Goal: Task Accomplishment & Management: Manage account settings

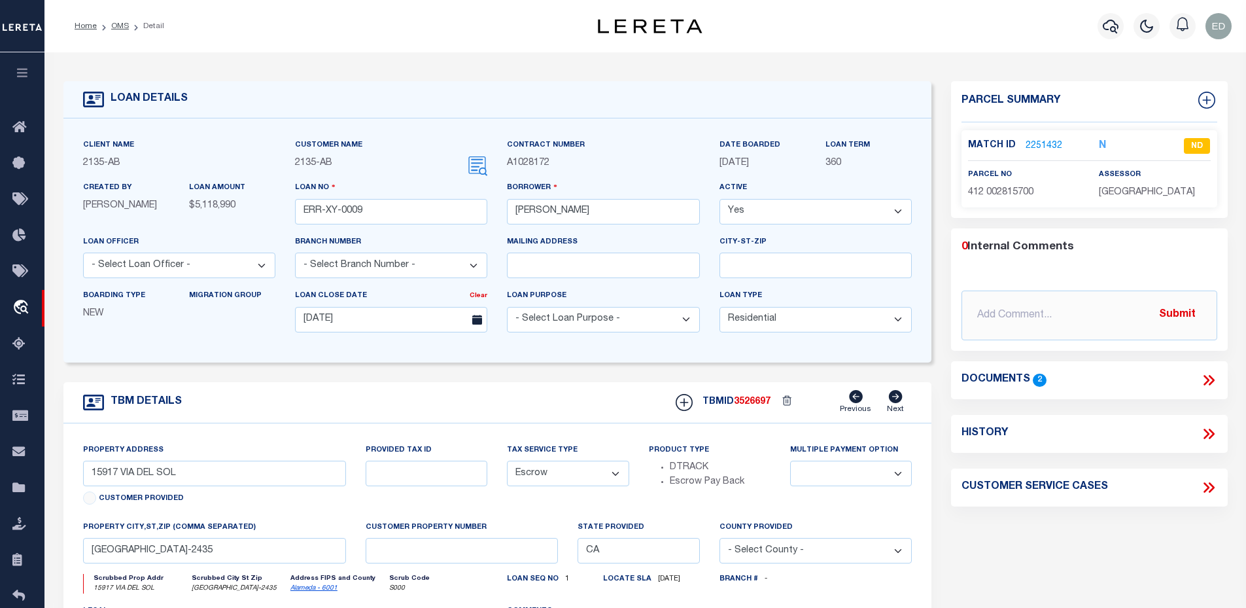
select select "10"
select select "Escrow"
click at [1047, 135] on div "Match ID 2251432 N ND parcel no assessor" at bounding box center [1089, 168] width 256 height 77
click at [1037, 152] on div "Match ID 2251432 N ND" at bounding box center [1089, 149] width 243 height 23
click at [122, 30] on link "OMS" at bounding box center [120, 26] width 18 height 8
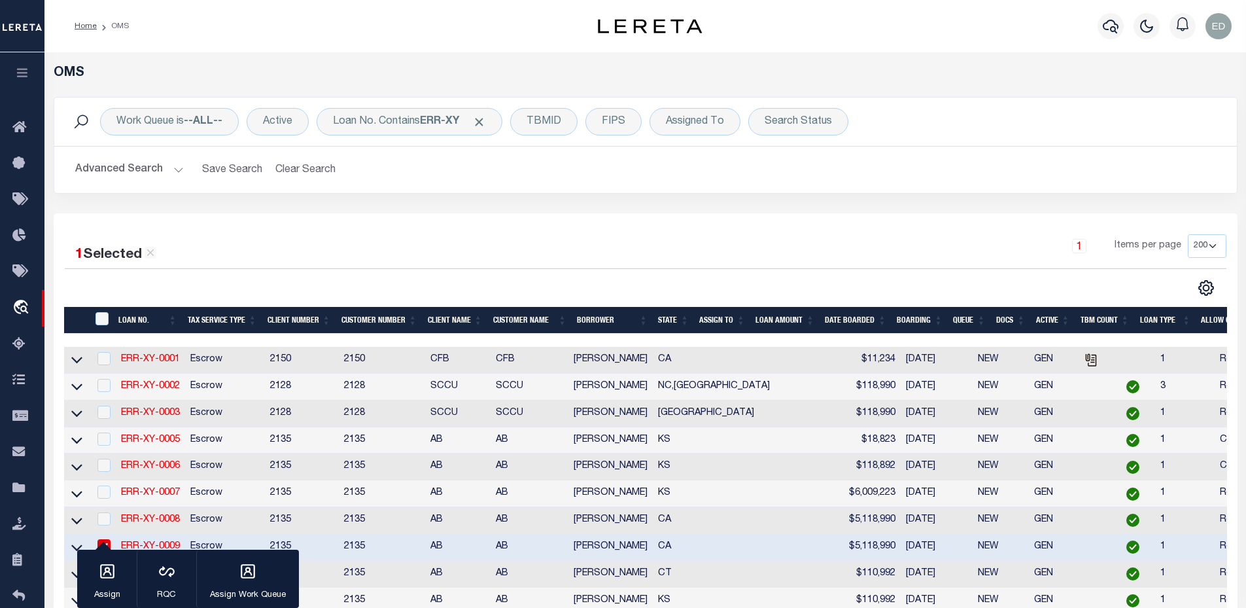
scroll to position [327, 0]
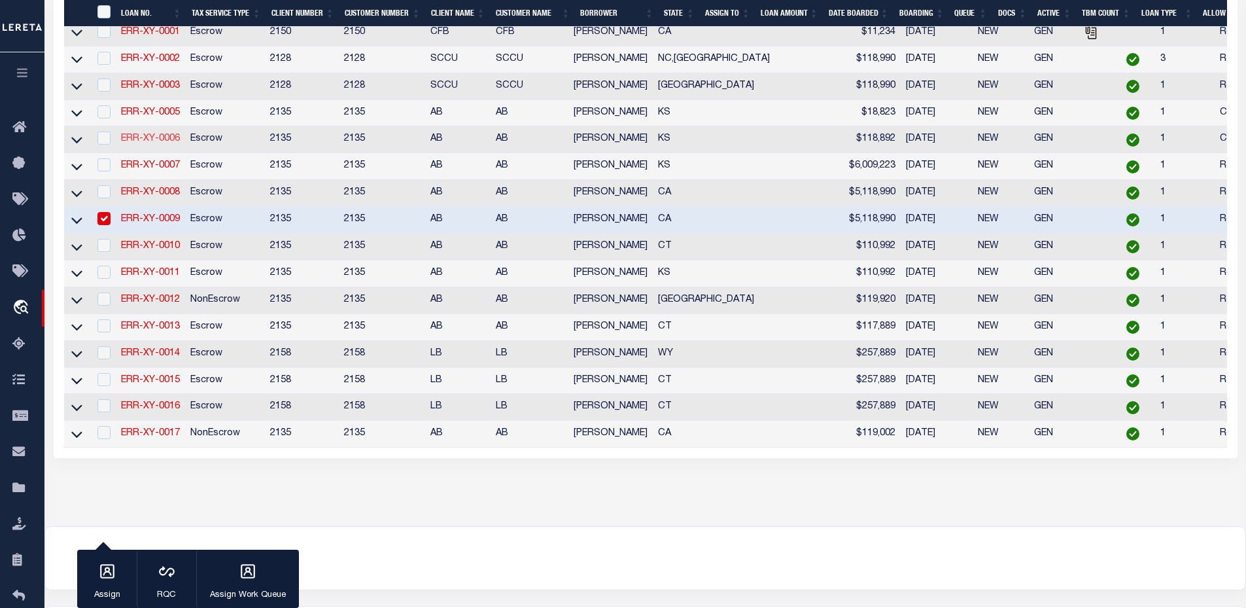
click at [137, 141] on link "ERR-XY-0006" at bounding box center [150, 138] width 59 height 9
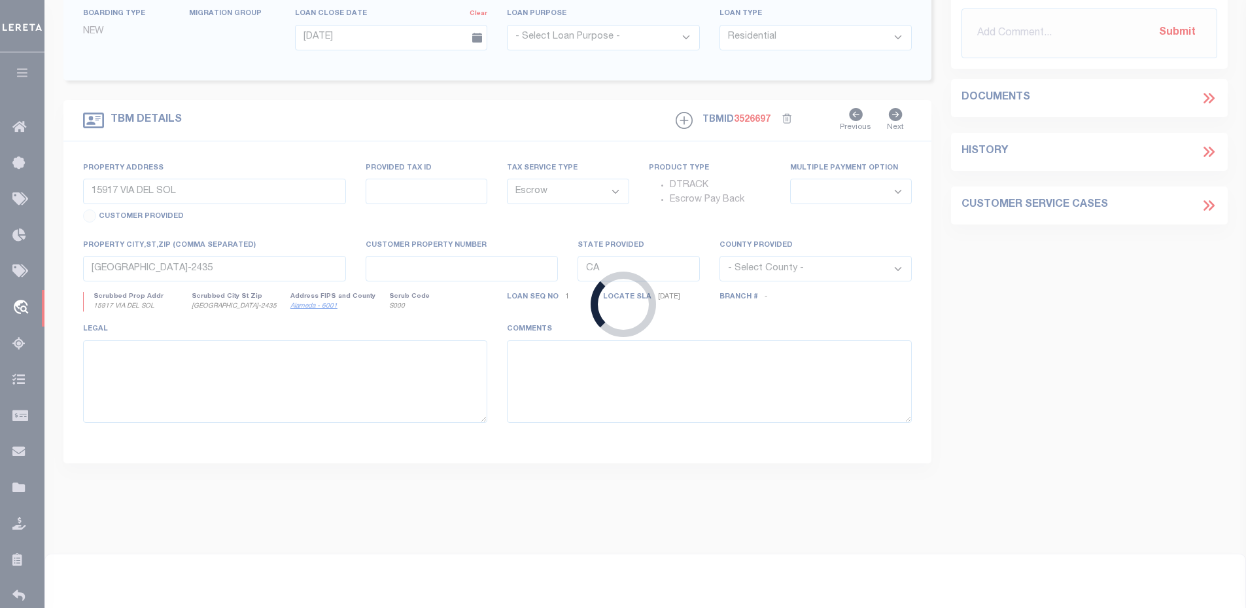
type input "ERR-XY-0006"
type input "John Brown"
type input "09/08/2025"
select select "20"
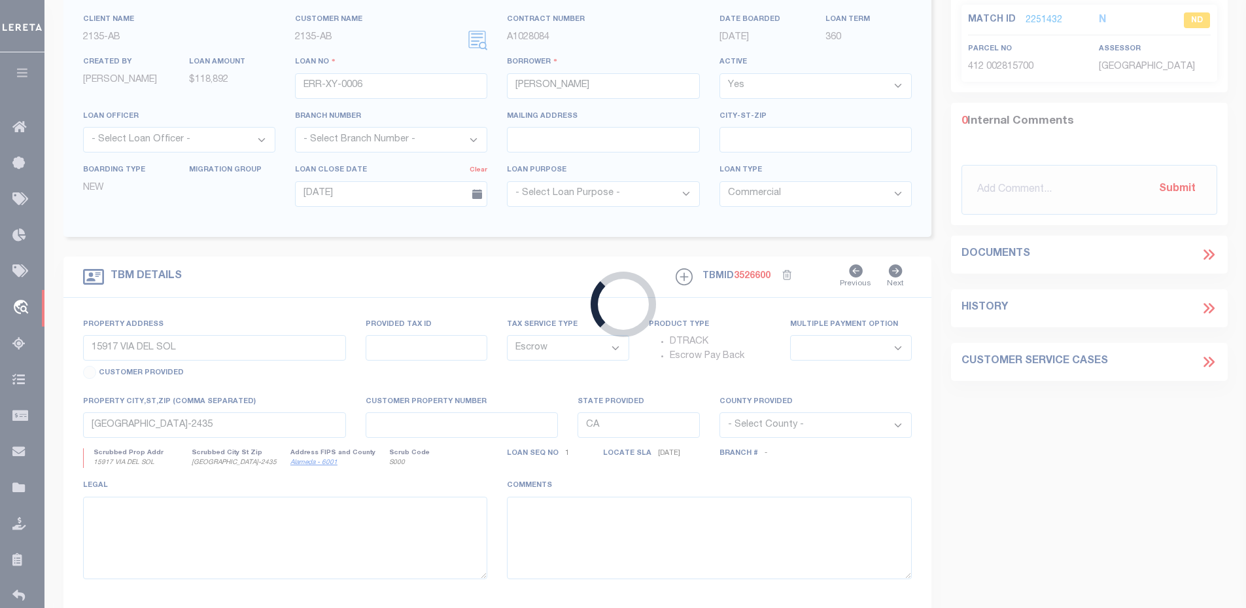
type input "7519 E LEEWOOD CIR"
type input "WICHITA KS 67226-2244"
type input "KS"
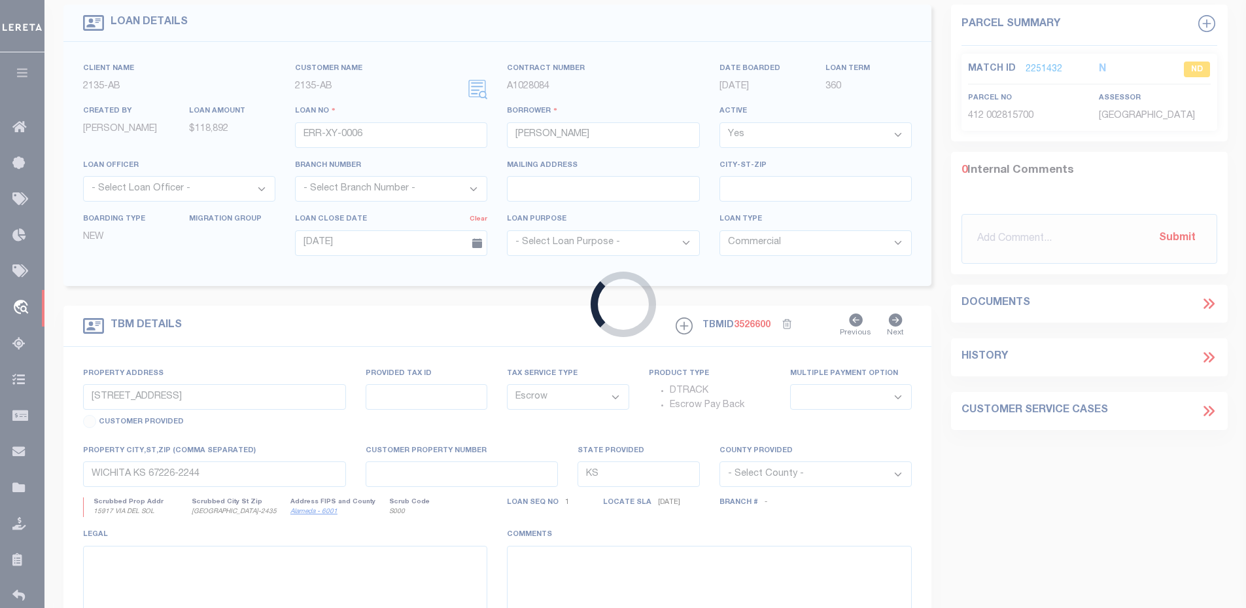
select select "2"
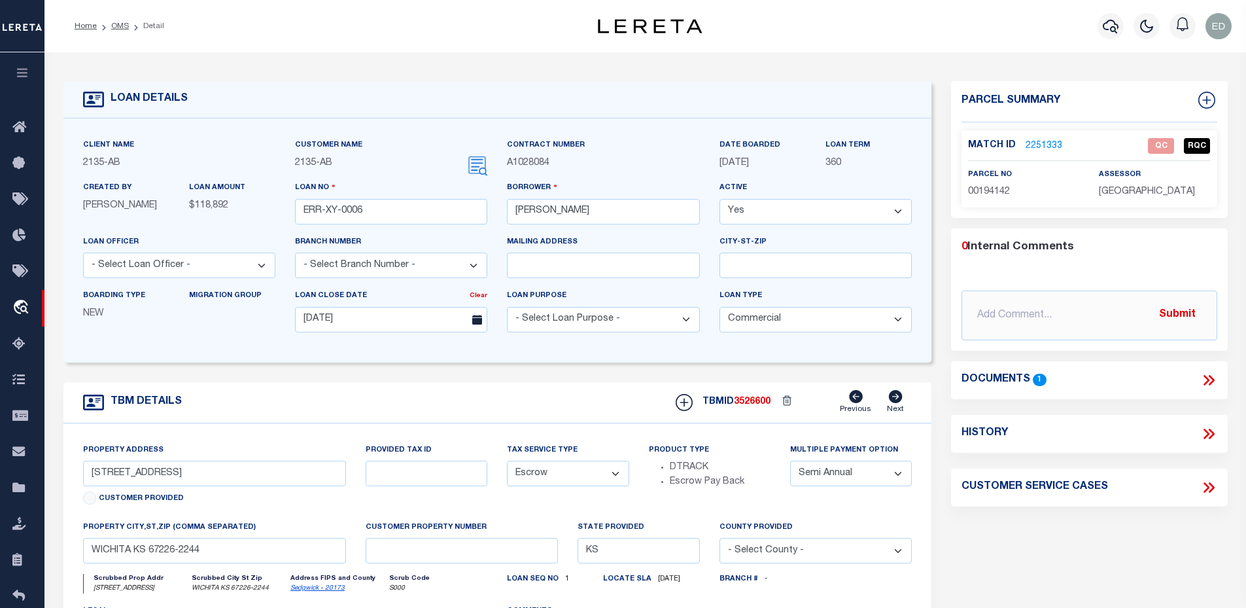
click at [1022, 139] on label "Match ID" at bounding box center [997, 146] width 58 height 14
click at [1030, 143] on link "2251333" at bounding box center [1043, 146] width 37 height 14
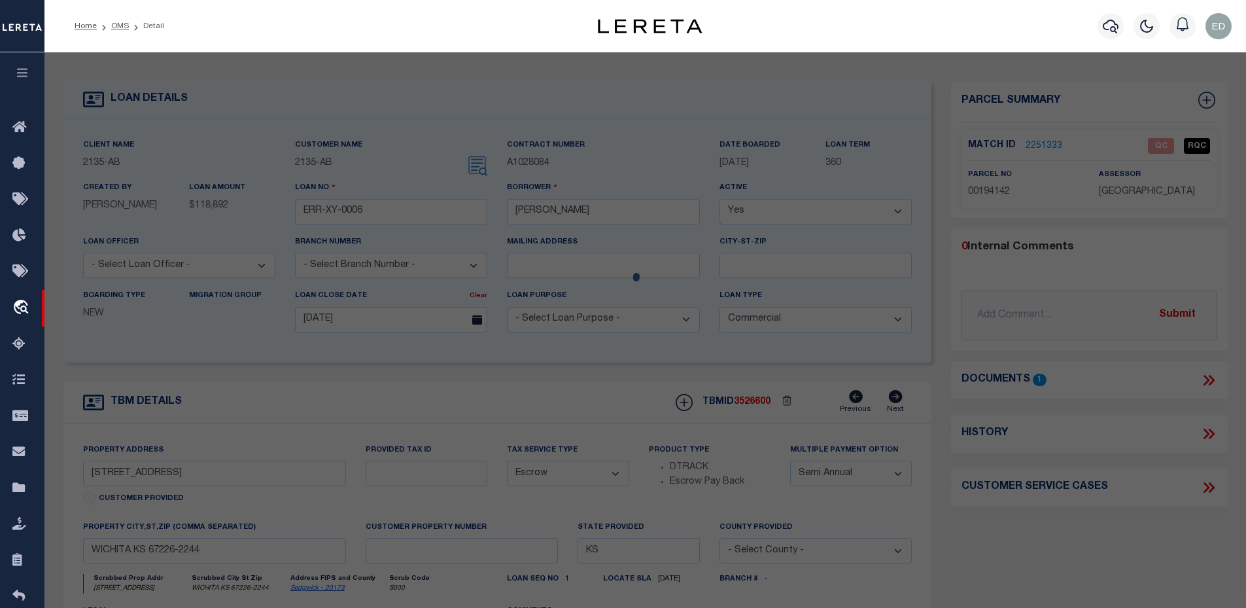
select select "AS"
select select
checkbox input "false"
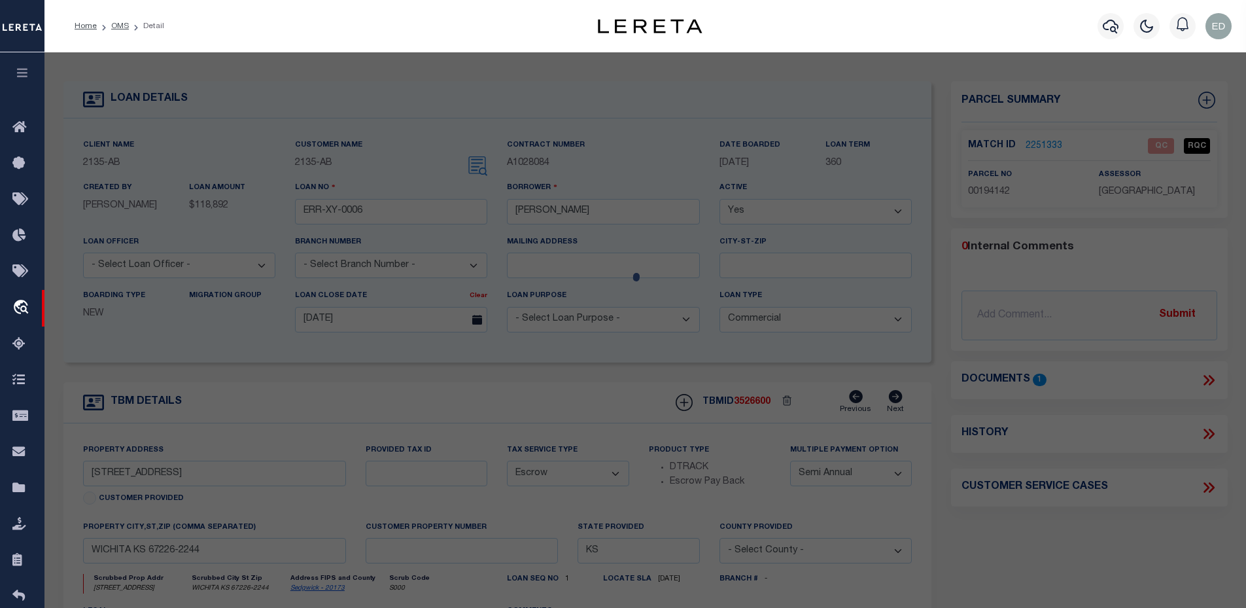
select select "QC"
type input "RUSSELL,VIOLA L"
select select "ATL"
select select "ADD"
type input "7519 E LEEWOOD CIR"
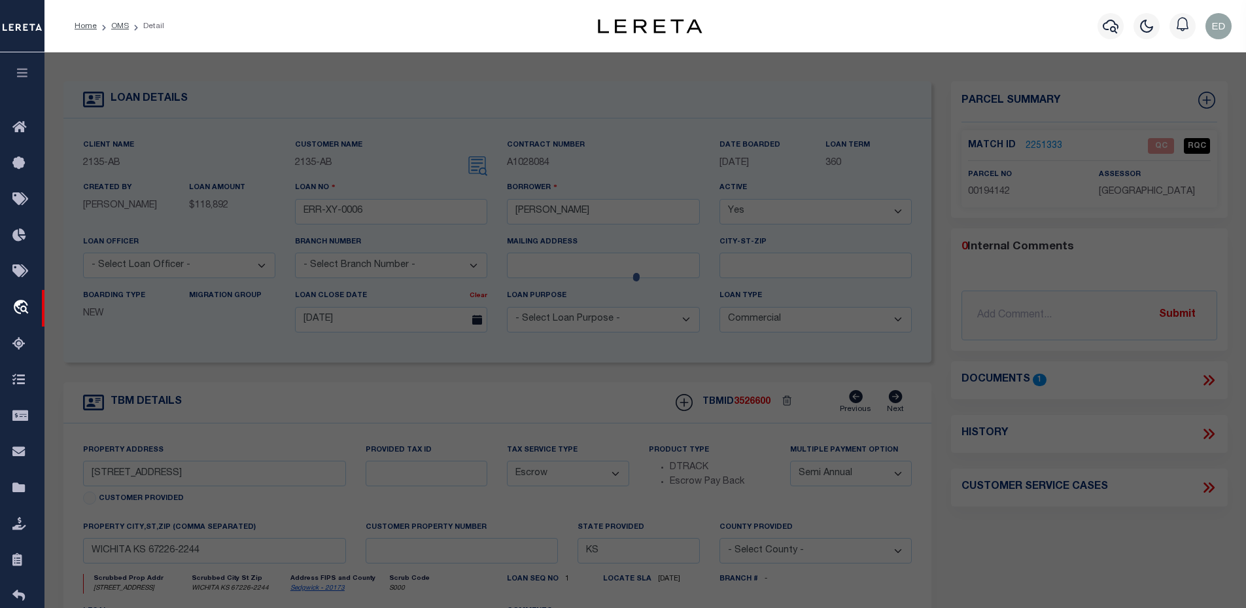
checkbox input "false"
type input "WICHITA, KS 67226"
type textarea "LOT 12 BLOCK 2 COTTONWOOD VILLAGE EIGHTH ADD."
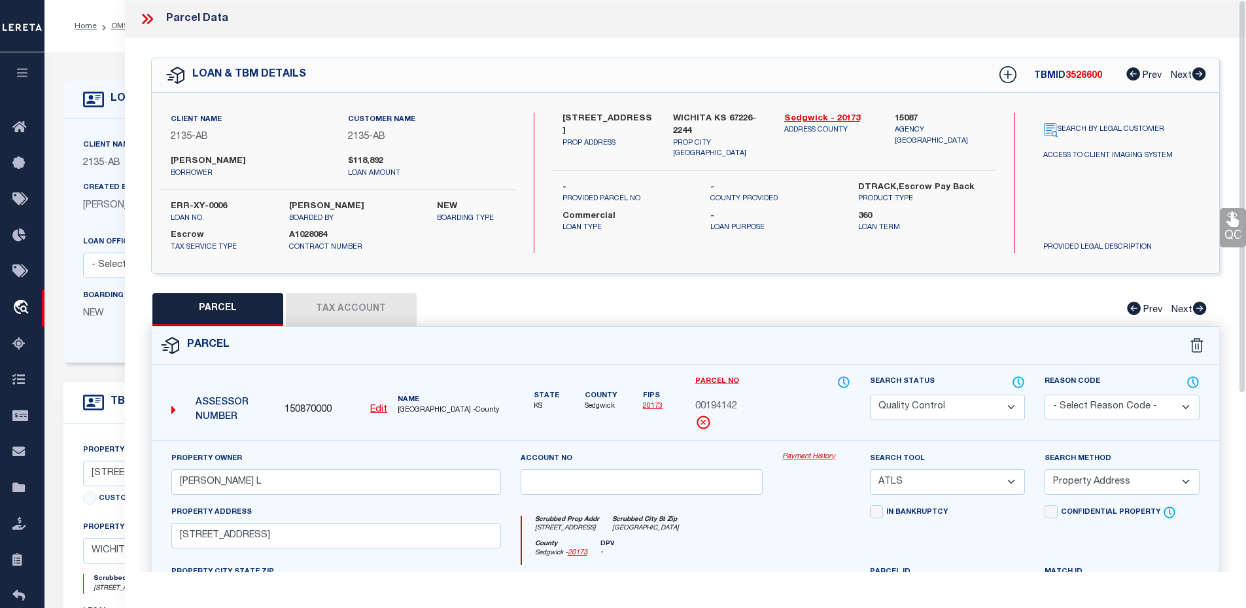
click at [97, 127] on div "Client Name 2135 - AB Customer Name 2135 - AB Contract Number A1028084 360" at bounding box center [497, 240] width 868 height 244
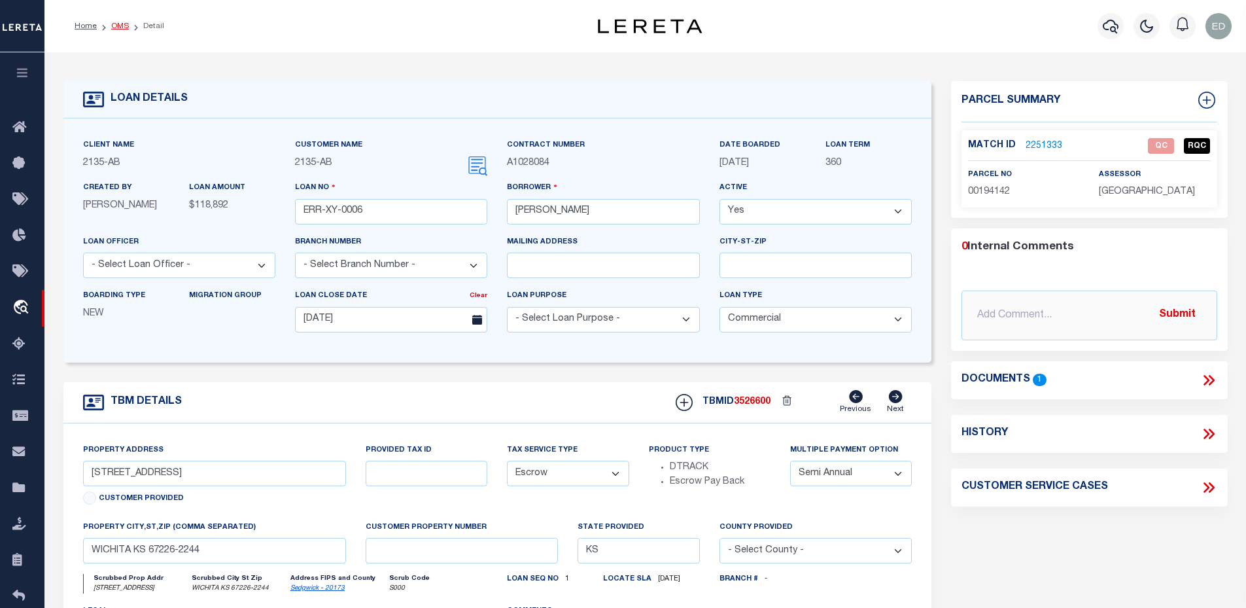
click at [126, 25] on link "OMS" at bounding box center [120, 26] width 18 height 8
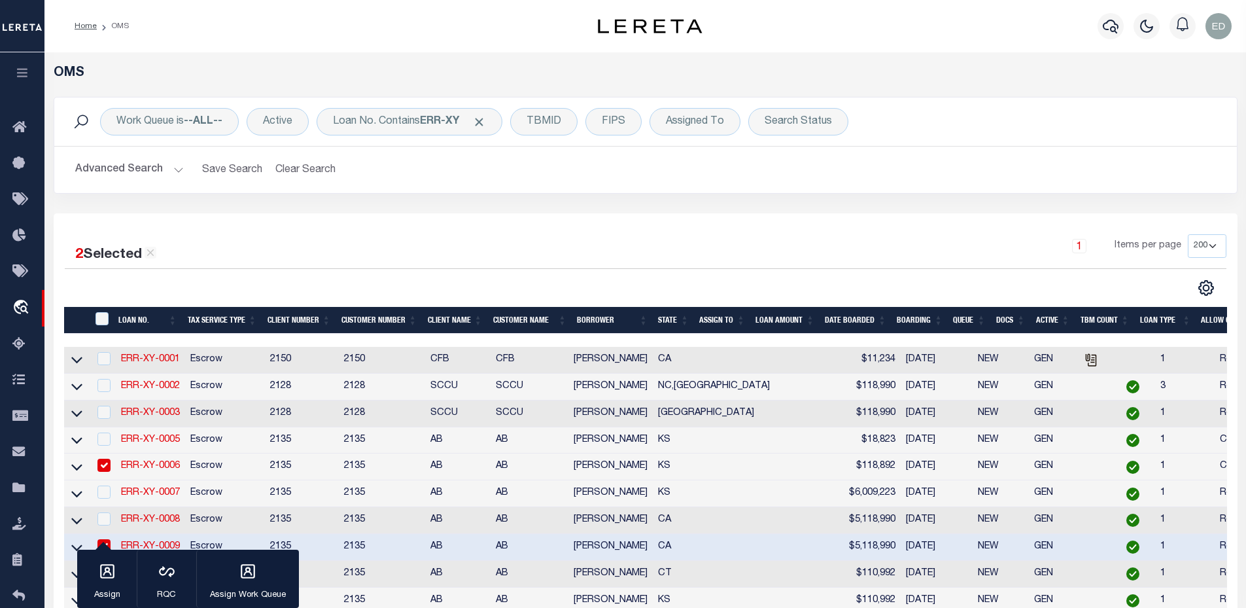
click at [180, 313] on th "LOAN NO." at bounding box center [147, 320] width 69 height 27
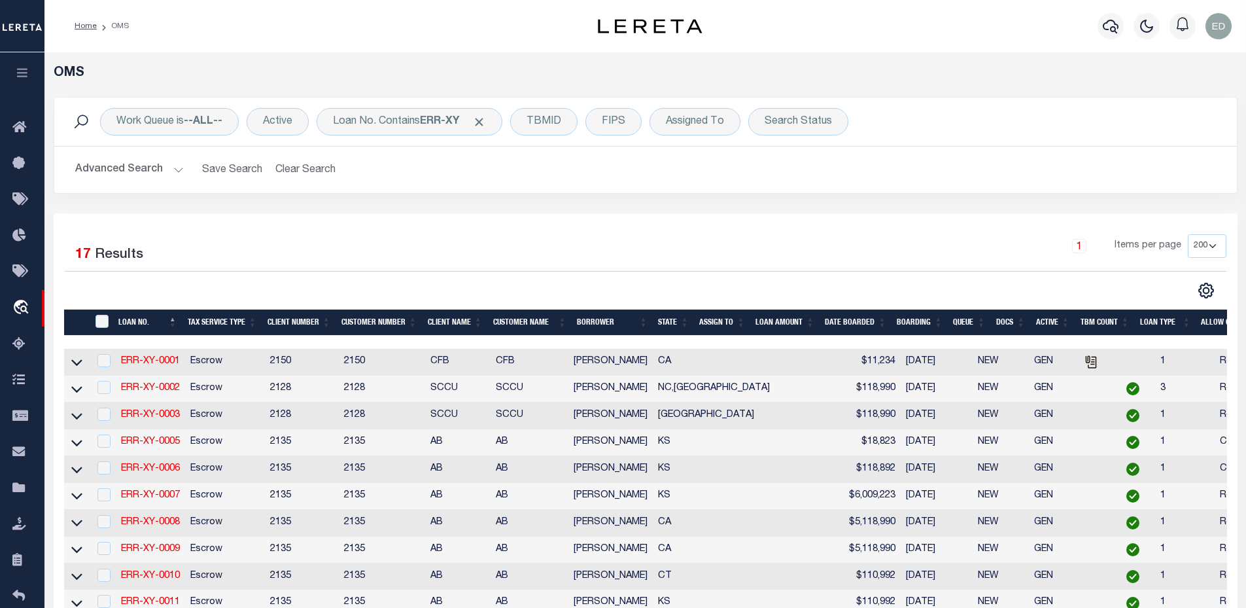
click at [173, 317] on th "LOAN NO." at bounding box center [147, 322] width 69 height 27
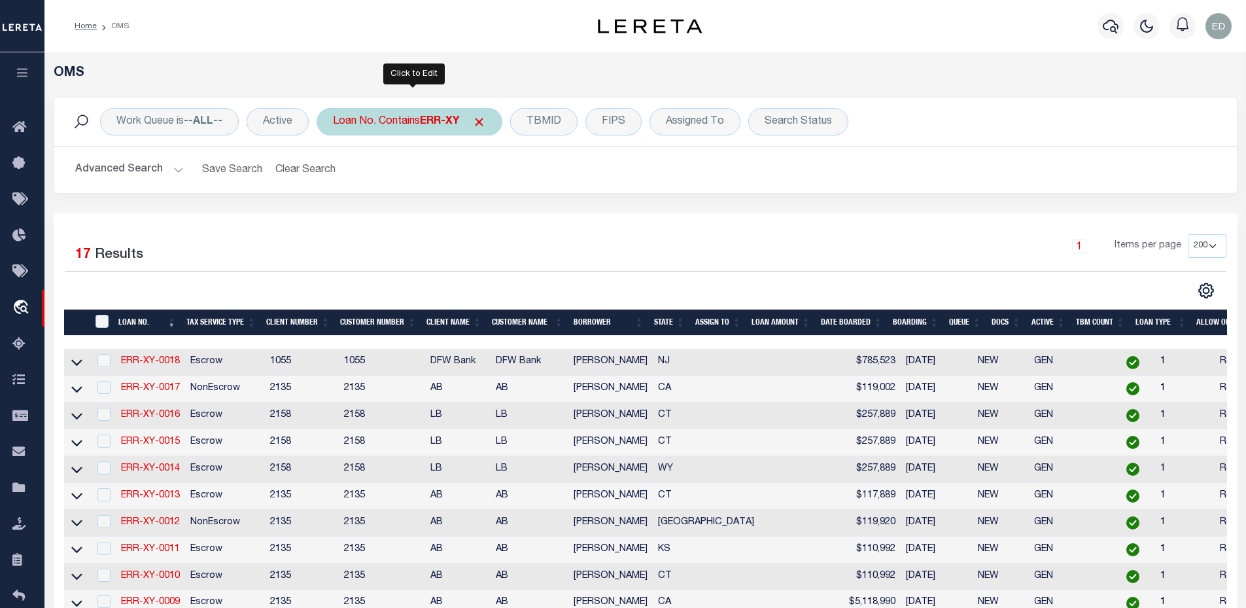
click at [400, 120] on div "Loan No. Contains ERR-XY" at bounding box center [410, 121] width 186 height 27
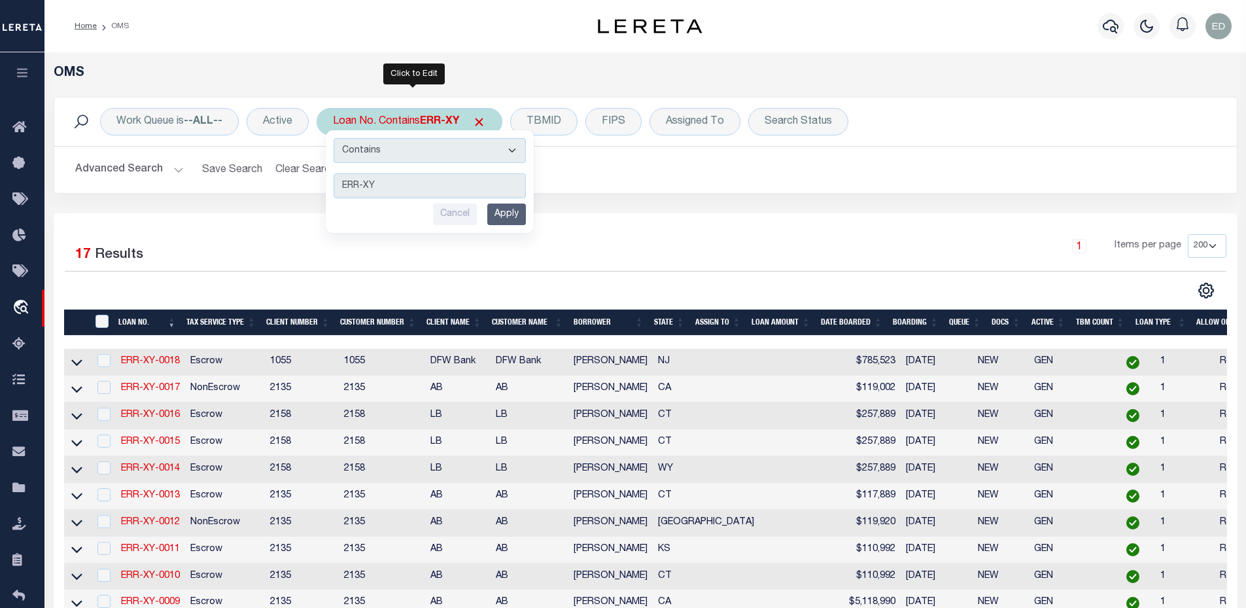
click at [508, 209] on input "Apply" at bounding box center [506, 214] width 39 height 22
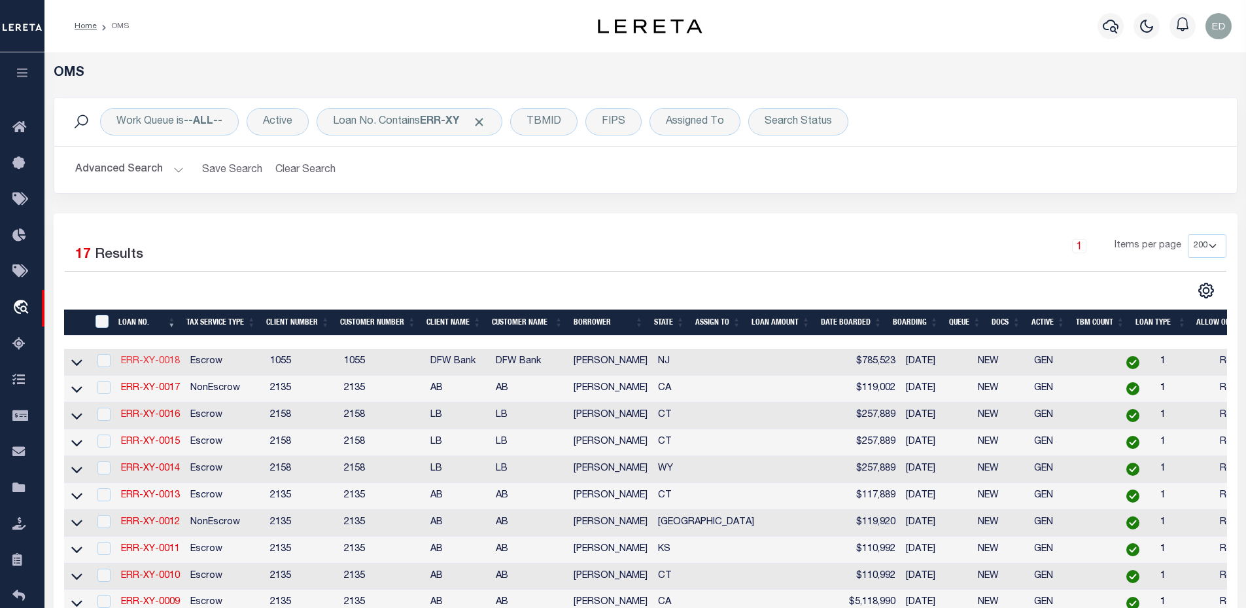
click at [156, 363] on link "ERR-XY-0018" at bounding box center [150, 360] width 59 height 9
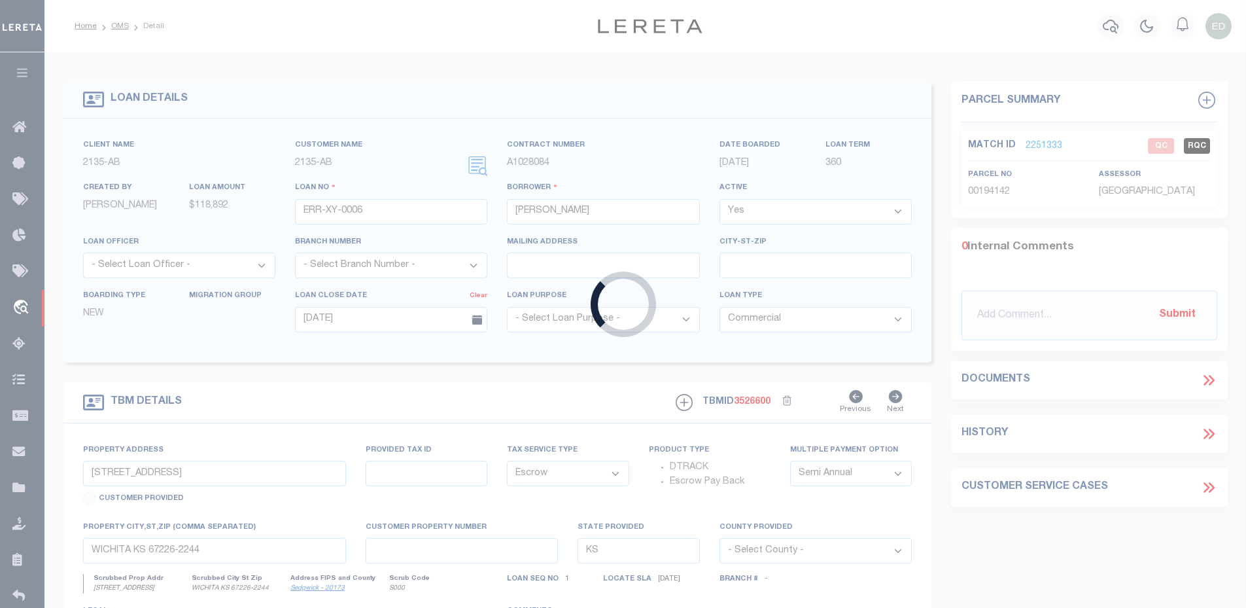
type input "ERR-XY-0018"
type input "[PERSON_NAME]"
type input "[DATE]"
select select "10"
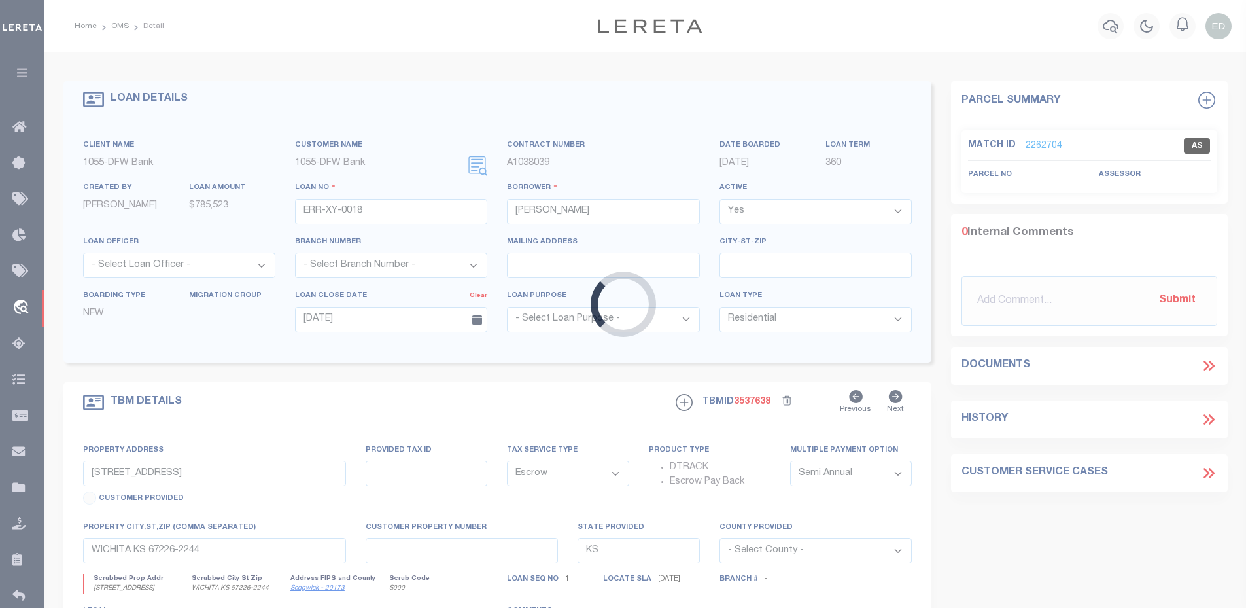
type input "4 COLFAX DR"
select select
type input "PEQUANNOCK NJ 07440-1003"
type input "NJ"
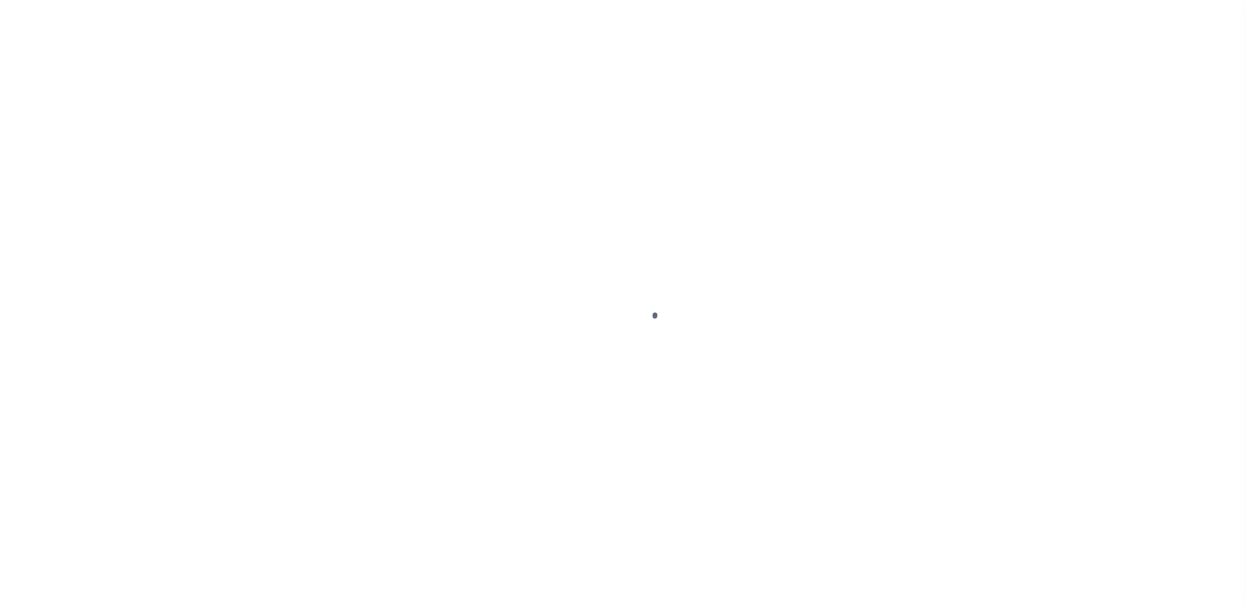
select select "10"
select select "Escrow"
type input "1357 MAPLE ST"
select select
type input "WHEATLAND WY 82201-2856"
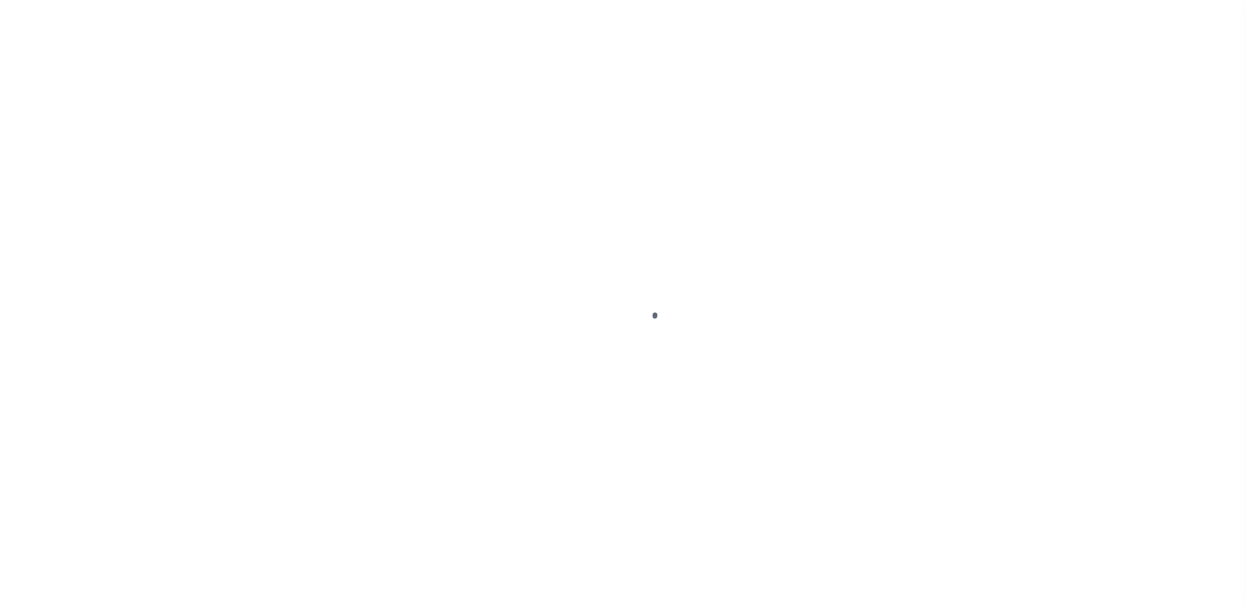
type input "WY"
select select
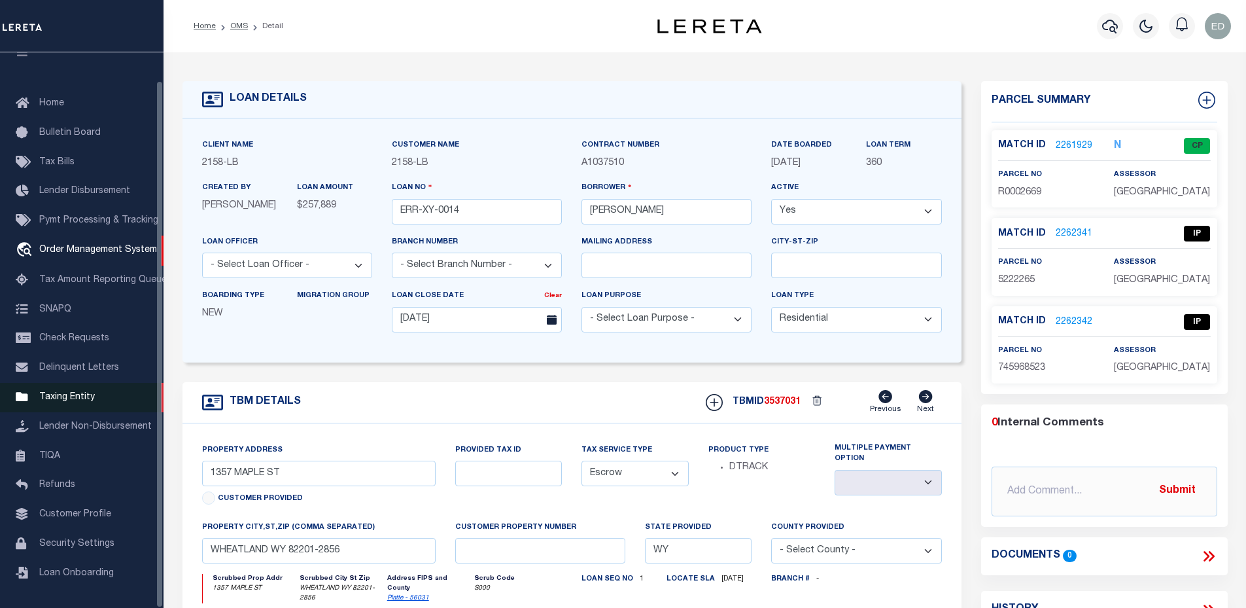
click at [87, 392] on span "Taxing Entity" at bounding box center [67, 396] width 56 height 9
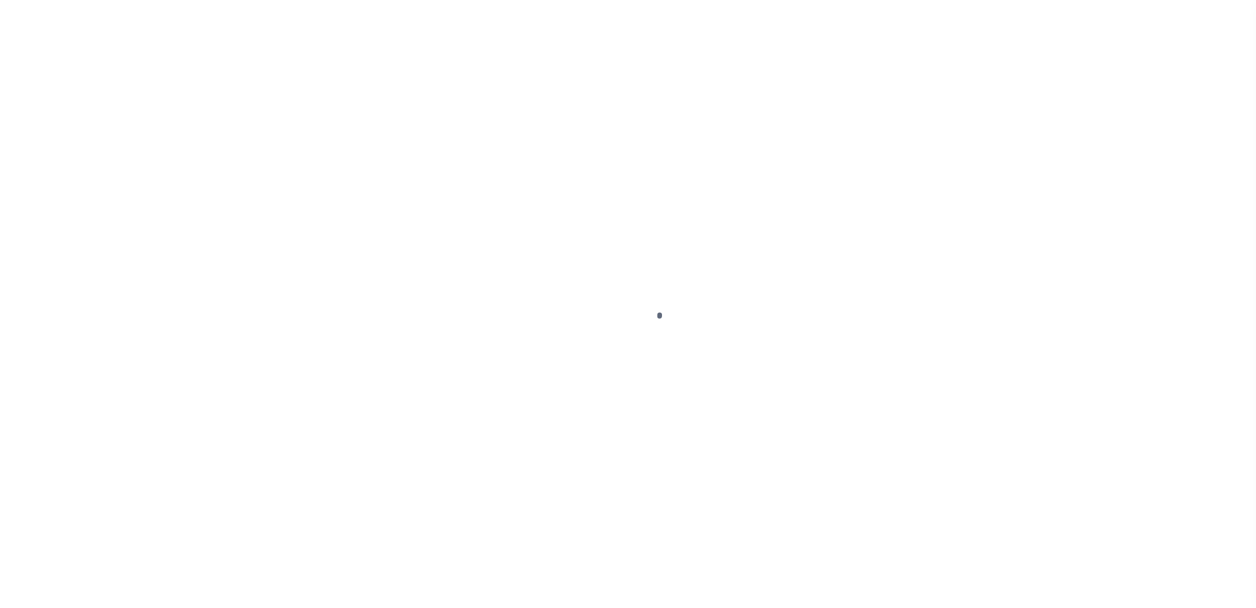
scroll to position [29, 0]
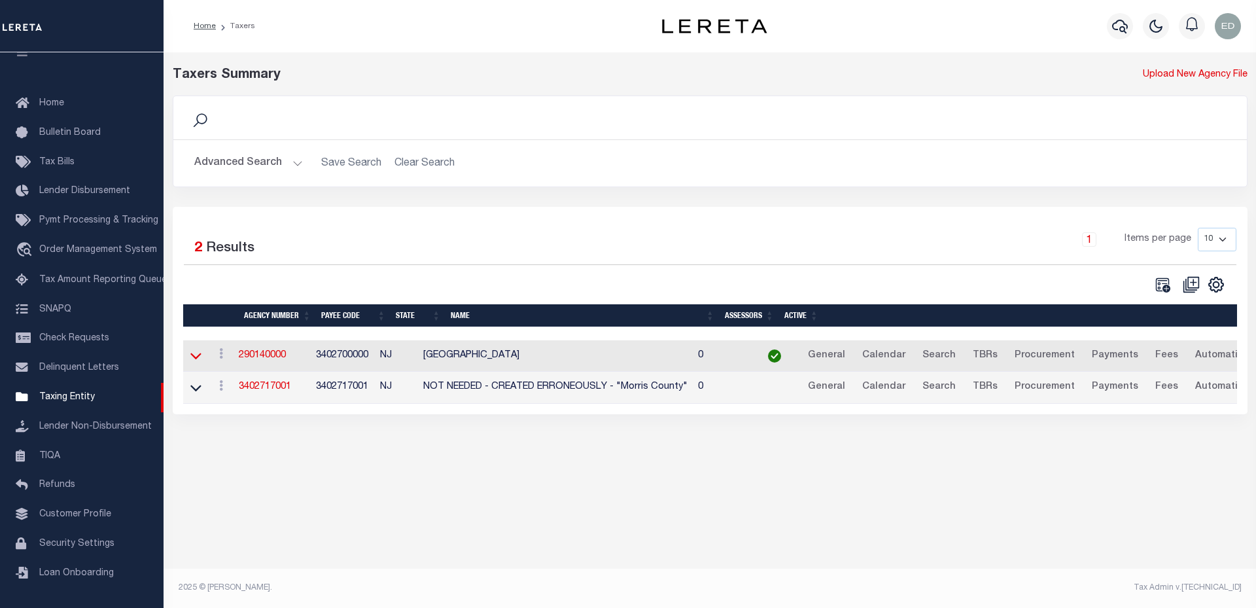
click at [199, 362] on icon at bounding box center [195, 356] width 11 height 14
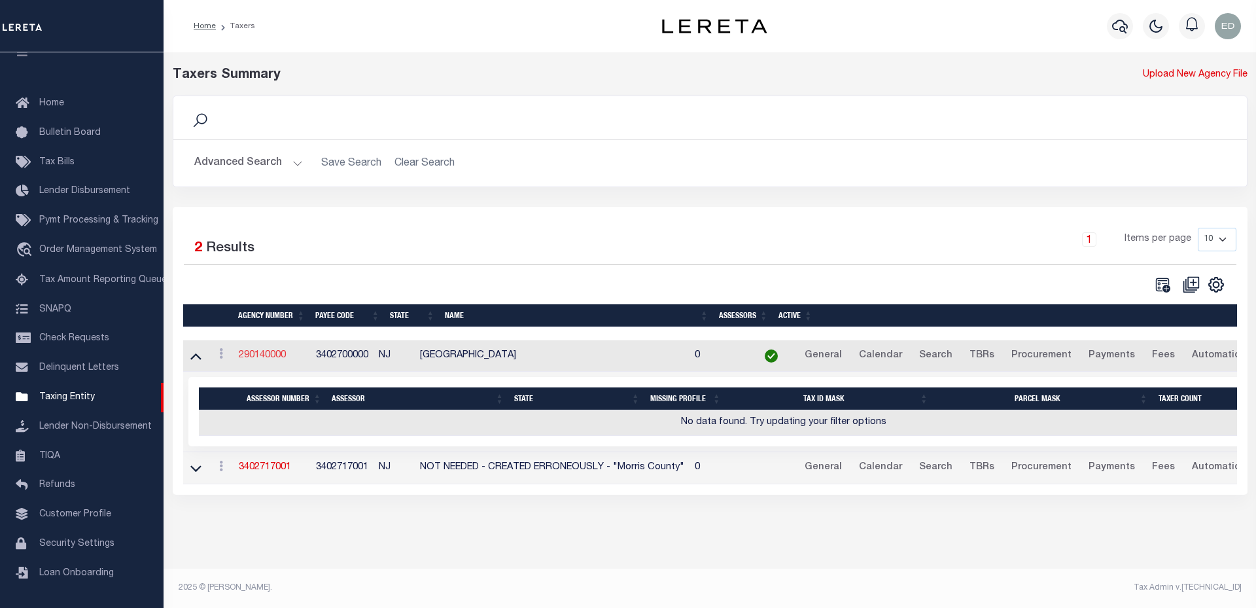
click at [254, 356] on link "290140000" at bounding box center [262, 355] width 47 height 9
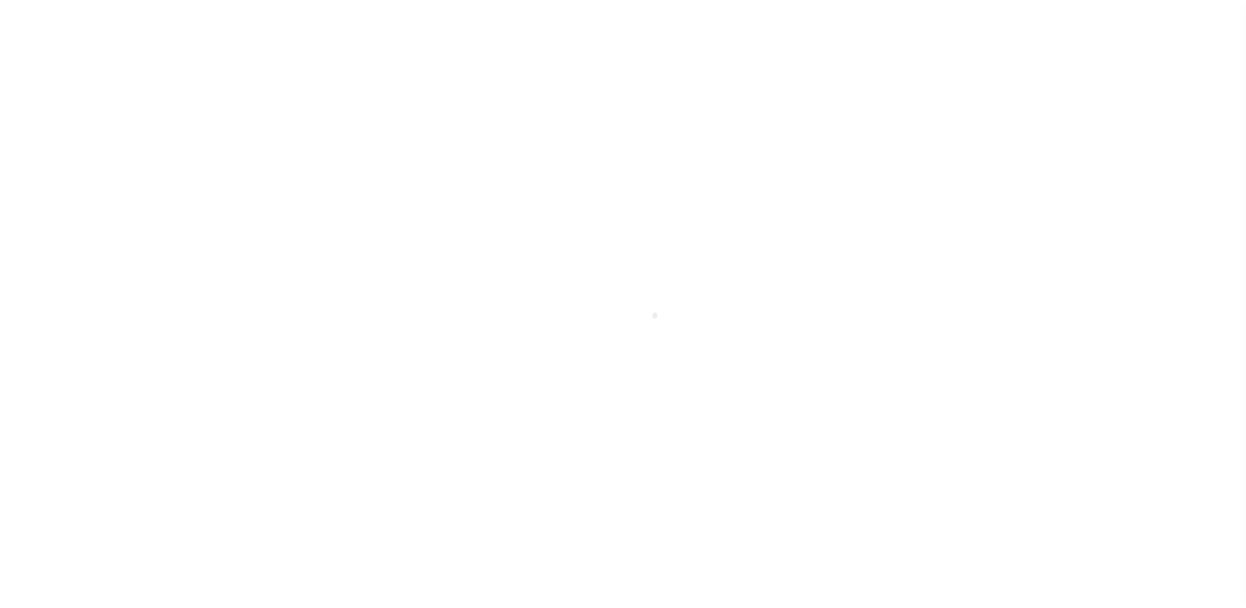
select select "10"
select select "Escrow"
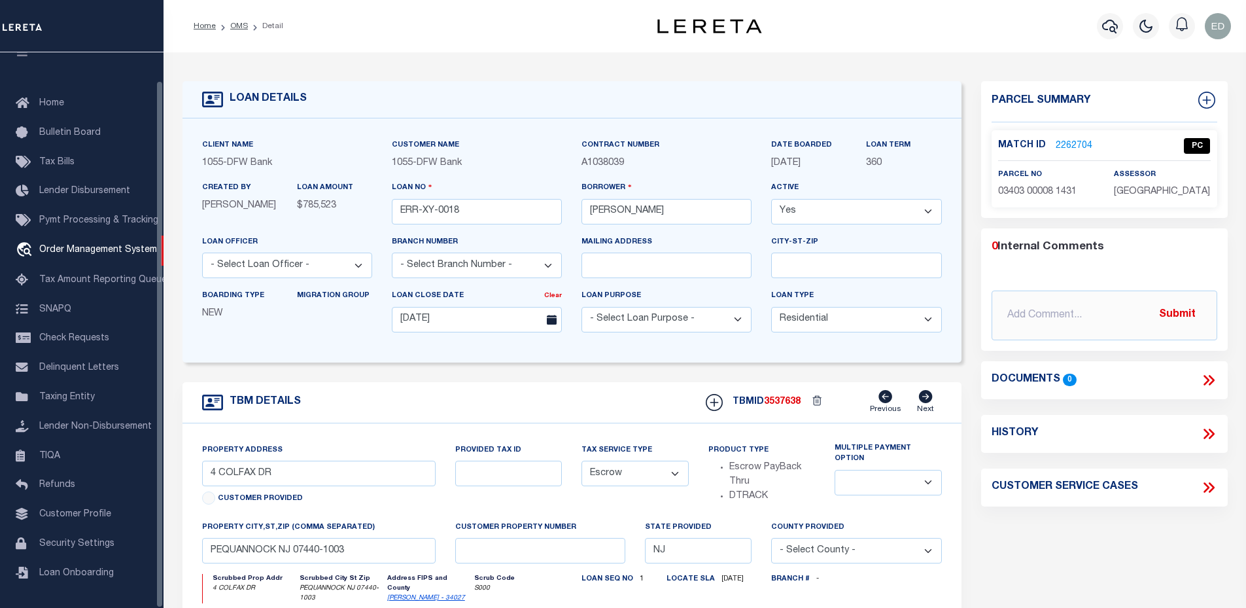
click at [1068, 139] on link "2262704" at bounding box center [1073, 146] width 37 height 14
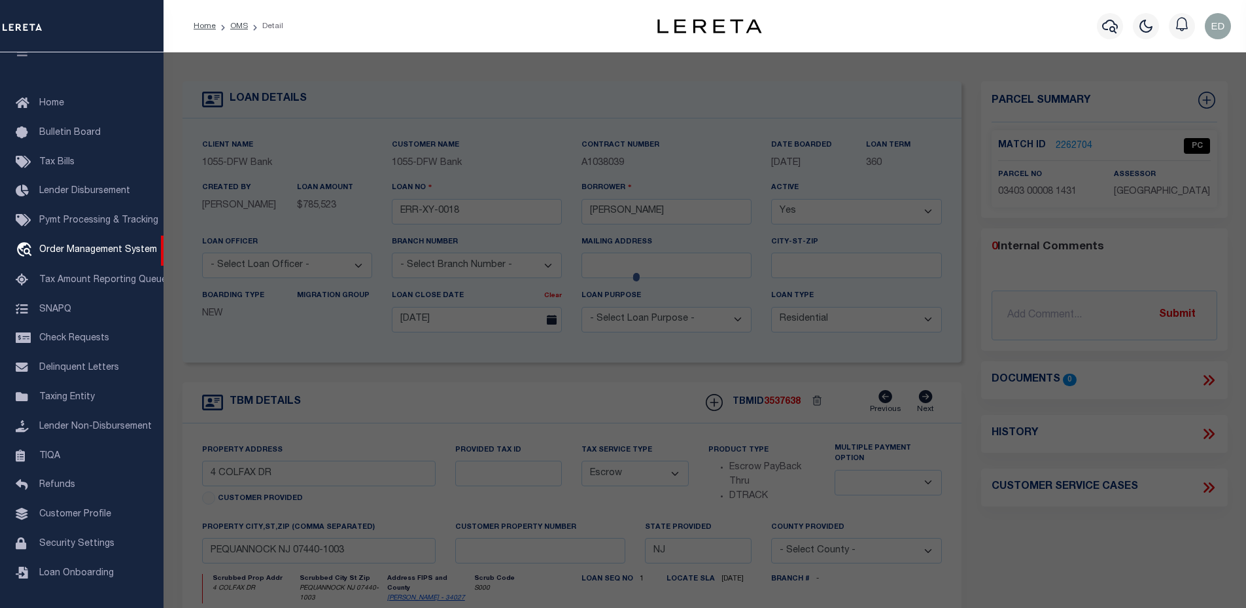
checkbox input "false"
select select "PC"
type input "KUSCHAN,MALLORY"
select select "ATL"
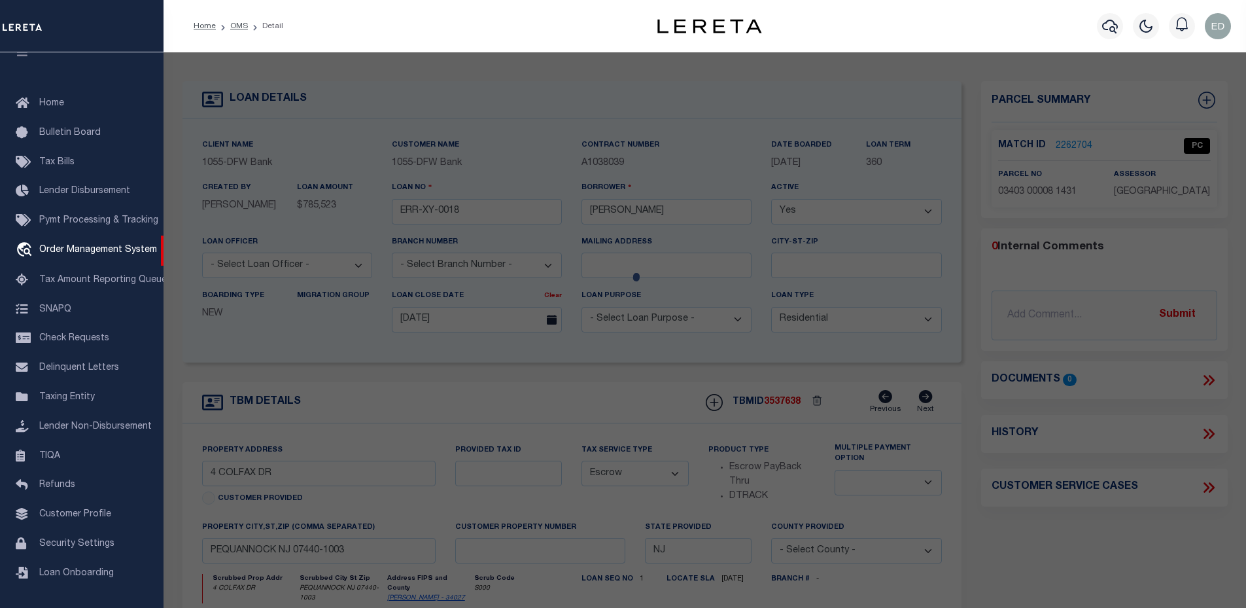
select select "ADD"
type input "4 COLFAX DR"
checkbox input "false"
type input "PEQUANNOCK, NJ 07440"
type textarea "LOT:8 BLK:3403 DIST:31 CITY/MUNI/TWP:PEQUANNOCK TWP MAP REF:TAX MAP 42"
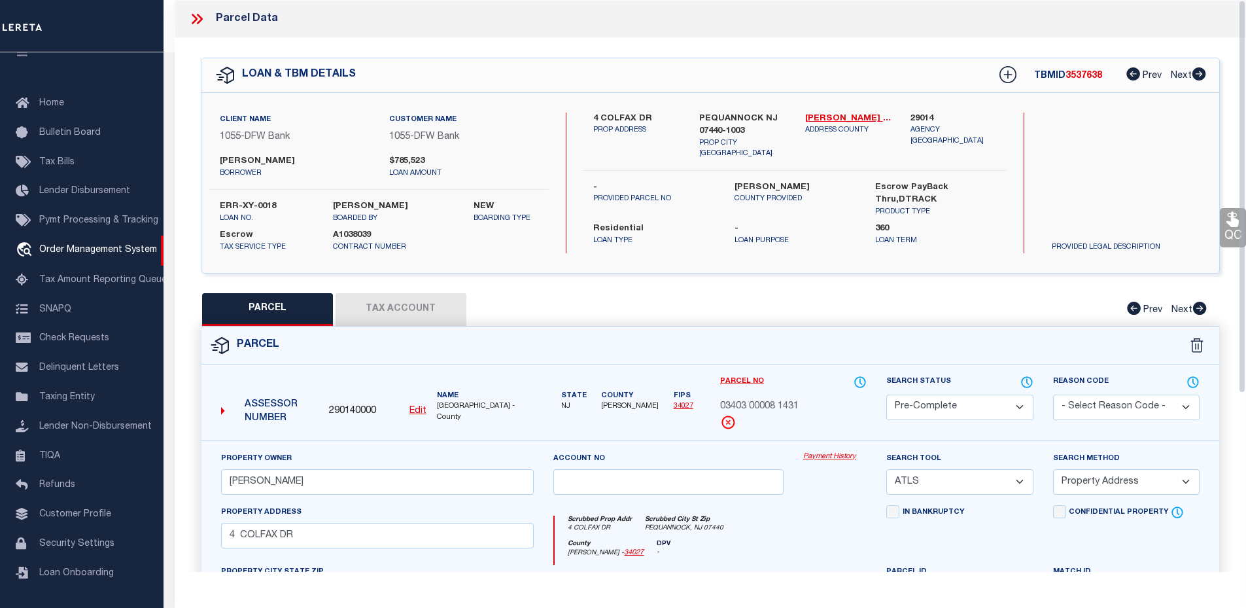
click at [429, 313] on button "Tax Account" at bounding box center [400, 309] width 131 height 33
select select "100"
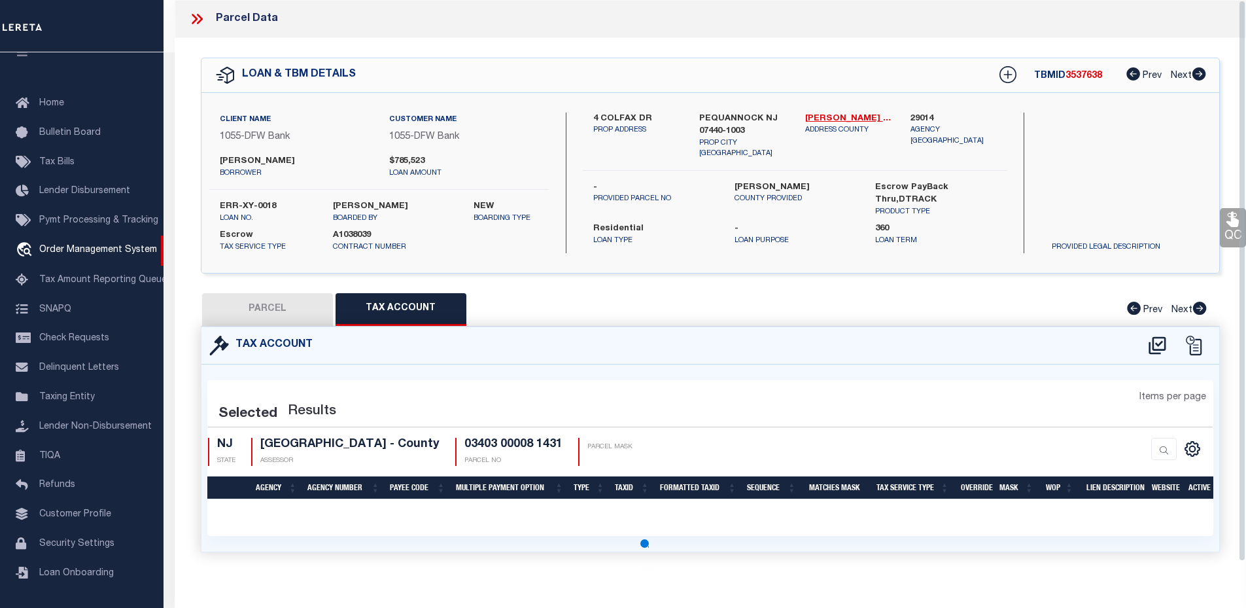
select select "100"
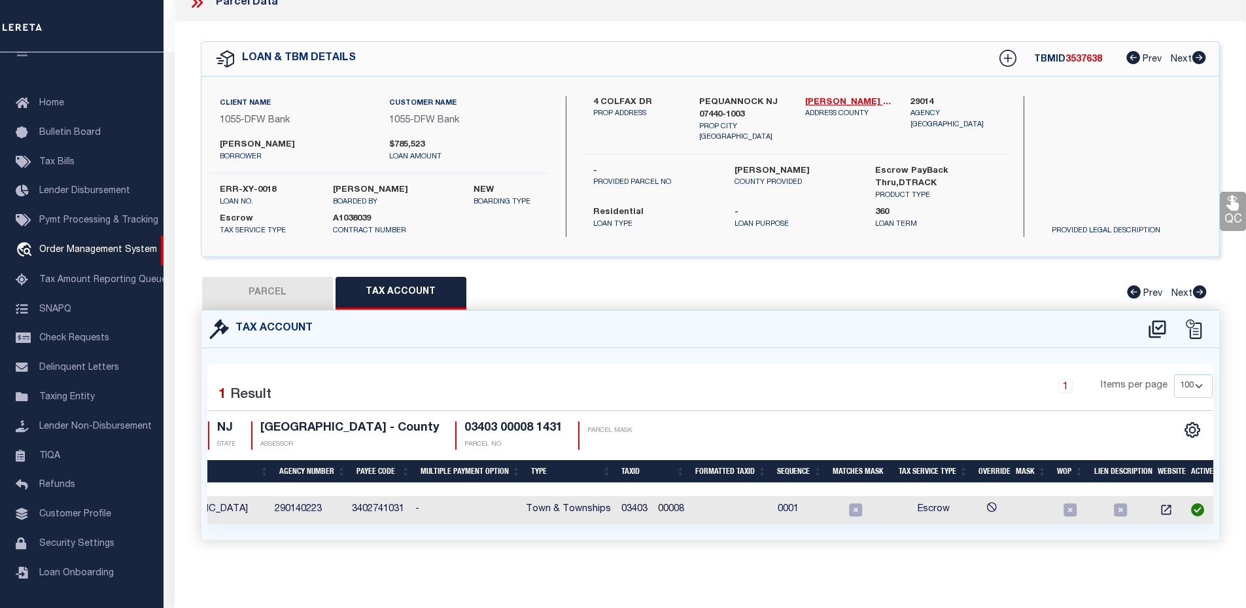
scroll to position [0, 0]
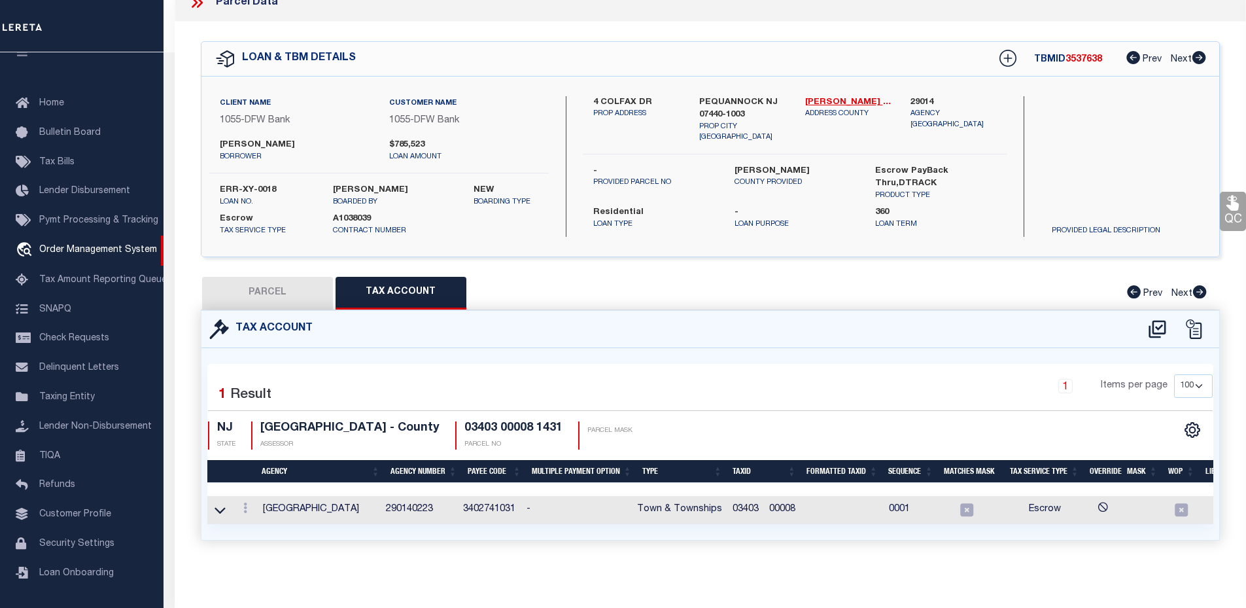
click at [485, 503] on td "3402741031" at bounding box center [489, 510] width 63 height 28
copy td "3402741031"
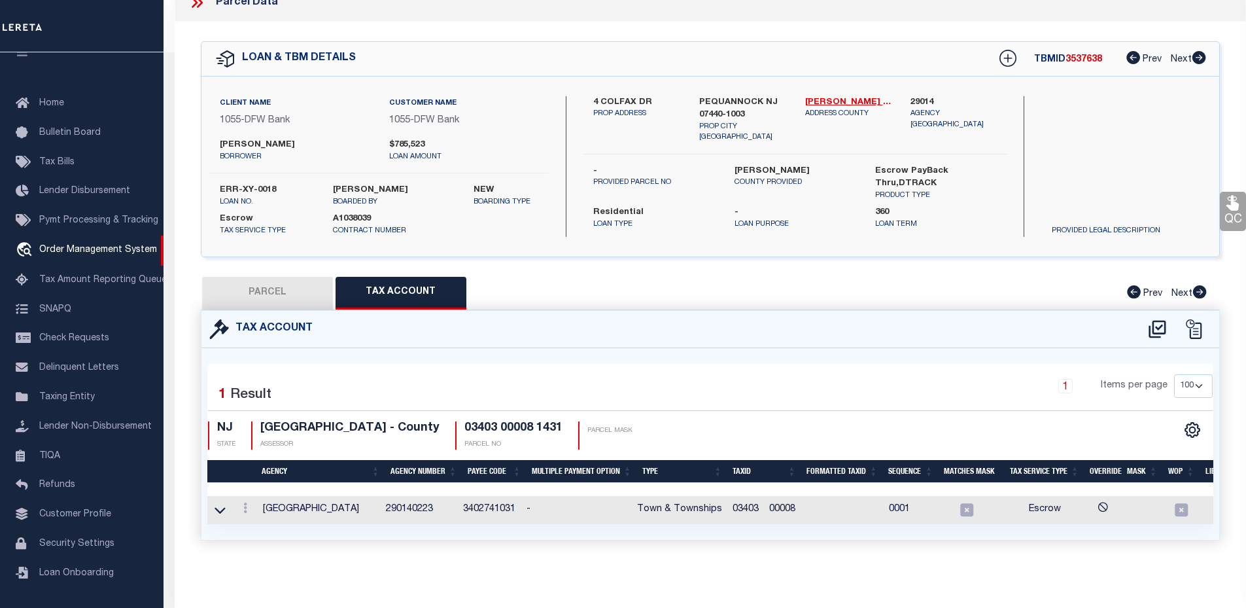
click at [570, 348] on div "1 Selected 1 Result 1 Items per page 10 25 50 100 NJ STATE" at bounding box center [710, 444] width 1018 height 192
click at [841, 502] on td at bounding box center [843, 510] width 82 height 28
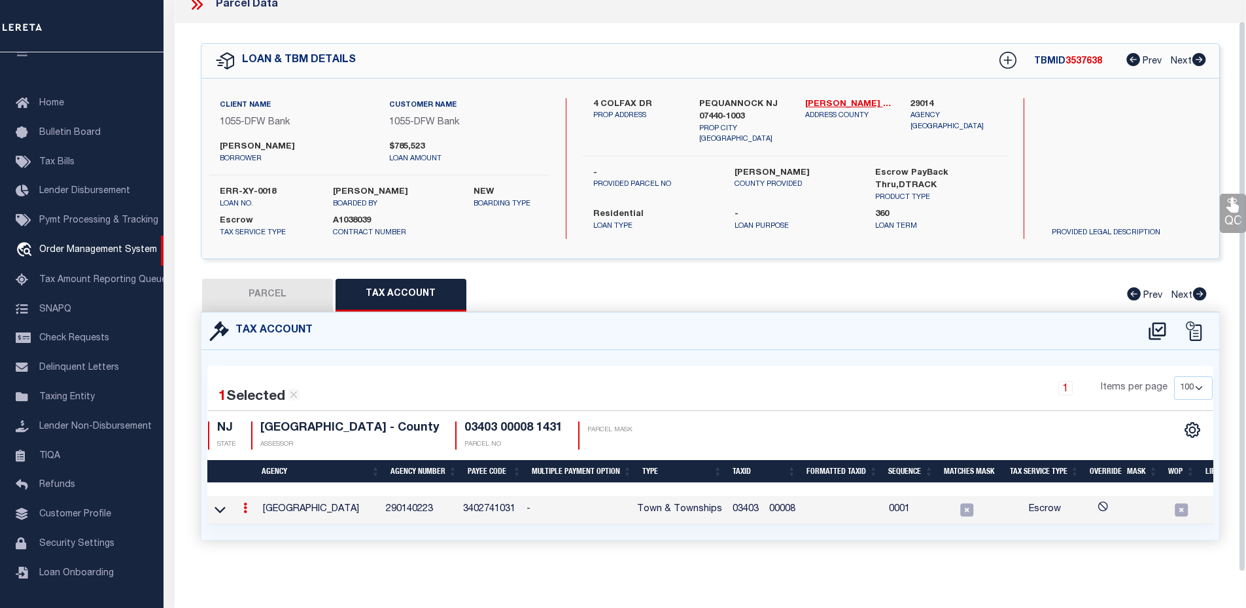
click at [841, 502] on td at bounding box center [843, 510] width 82 height 28
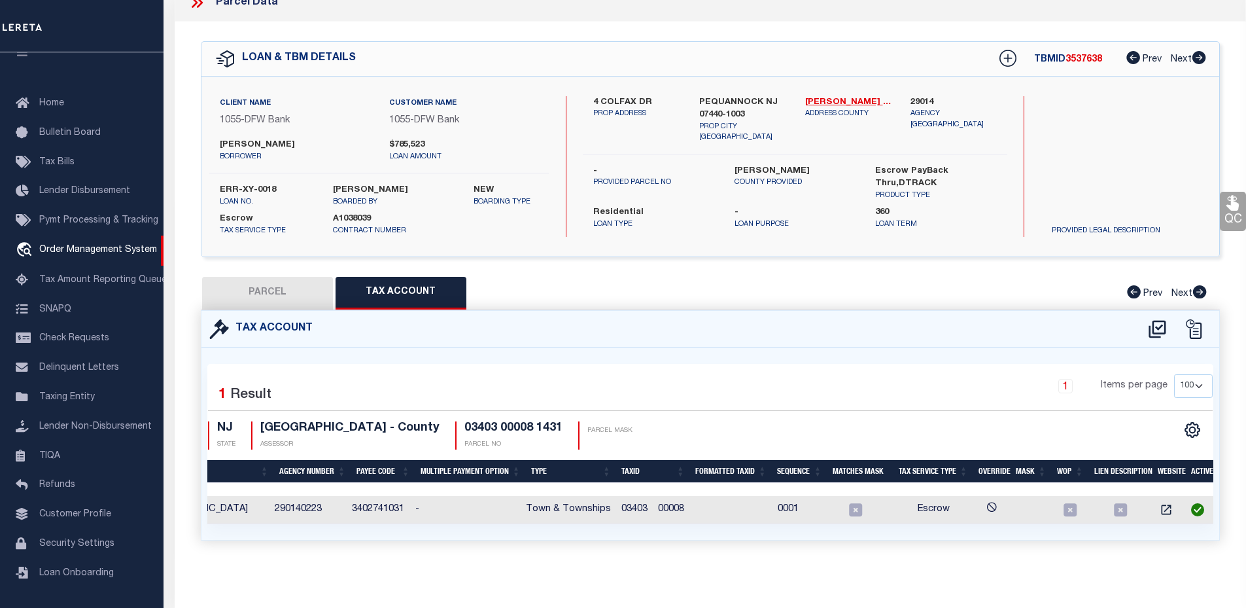
scroll to position [0, 0]
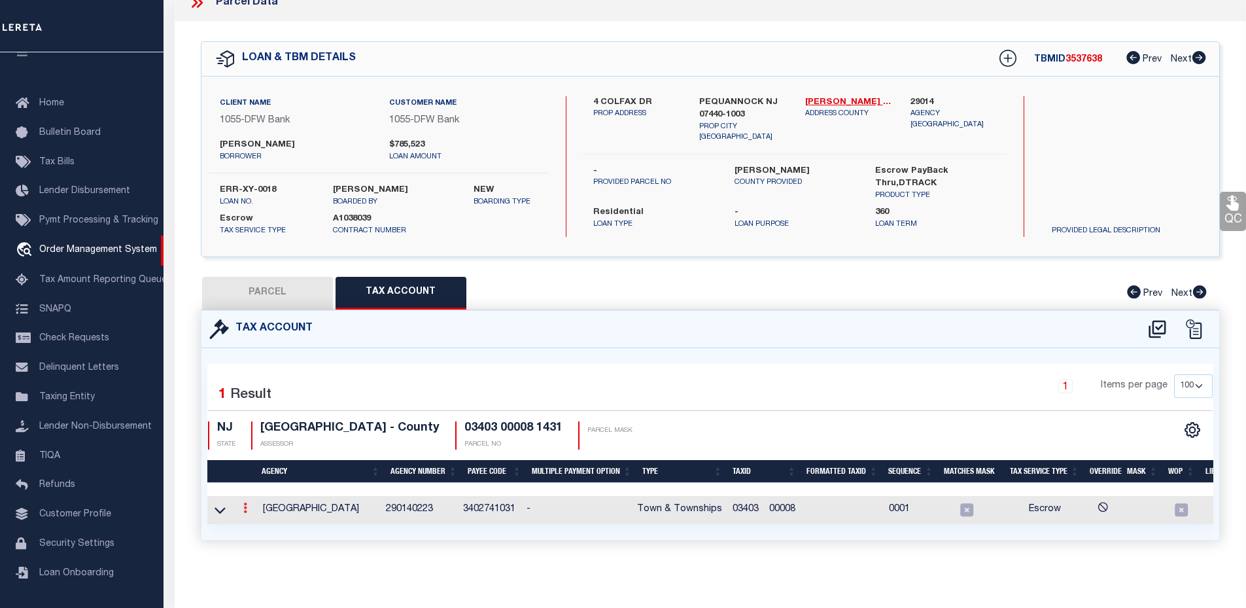
click at [240, 504] on link at bounding box center [245, 509] width 14 height 10
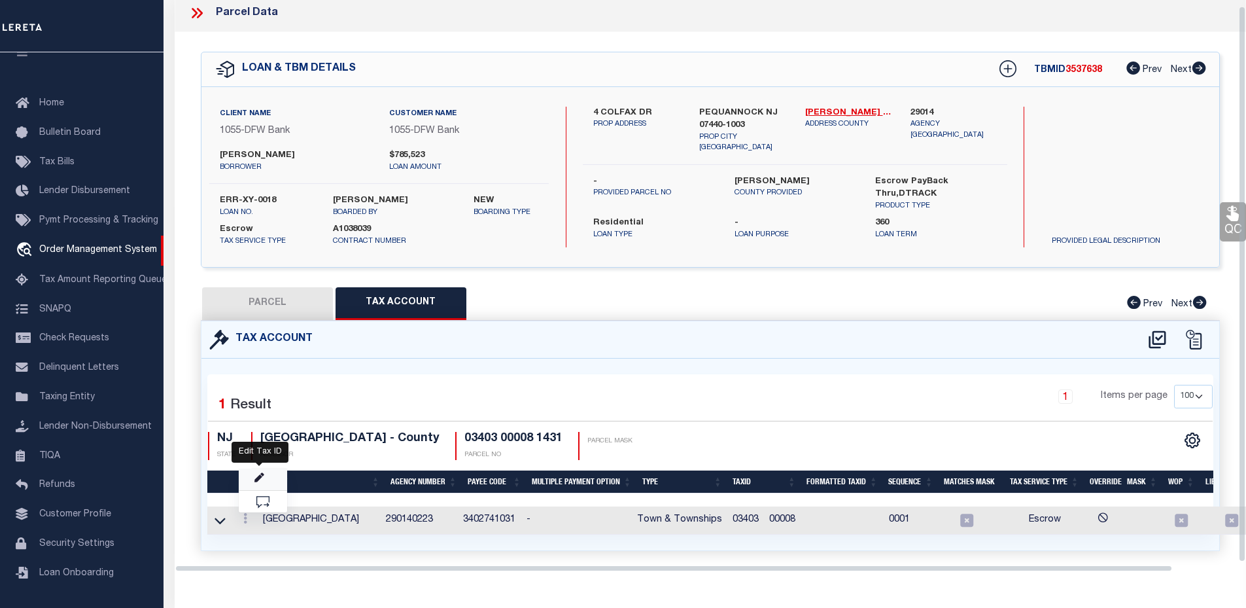
click at [260, 473] on icon "" at bounding box center [259, 478] width 10 height 10
type input "03403 00008"
type textarea "&&&&& XX&&&&& XX *XXXXX &&&&&XXXX&&&&&XXXX *XXXX"
checkbox input "true"
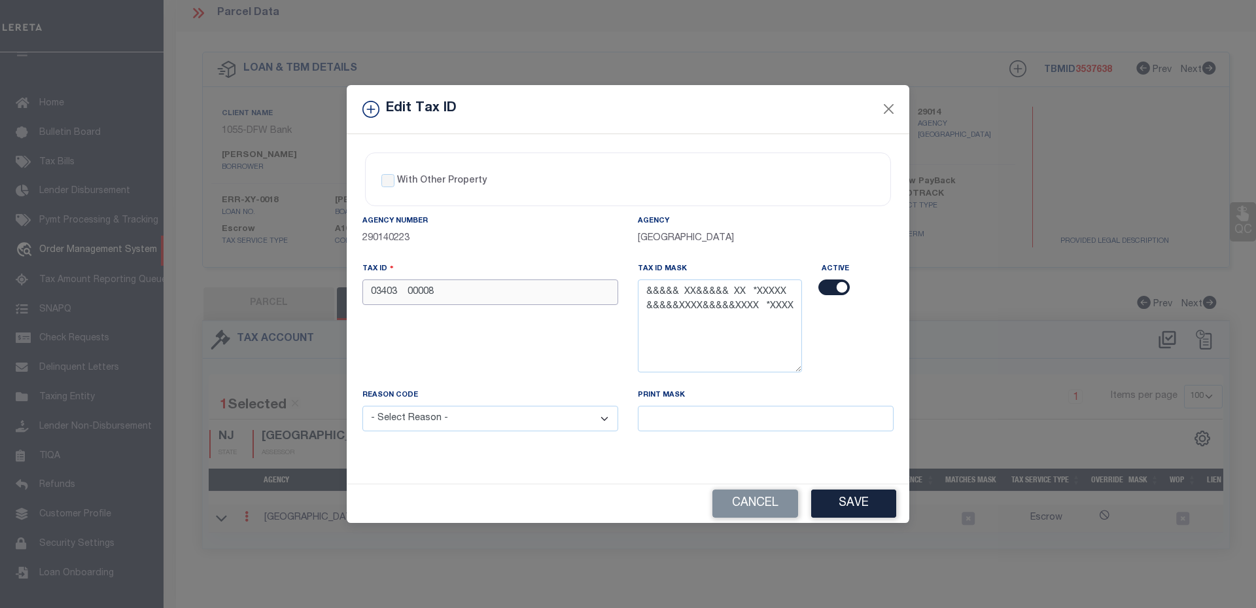
drag, startPoint x: 519, startPoint y: 293, endPoint x: 333, endPoint y: 292, distance: 186.4
click at [333, 292] on div "Edit Tax ID With Other Property With Other Property Type Temporary" at bounding box center [628, 304] width 1256 height 608
click at [541, 326] on div "Tax ID 03403 00008" at bounding box center [489, 325] width 275 height 126
click at [732, 307] on textarea "&&&&& XX&&&&& XX *XXXXX &&&&&XXXX&&&&&XXXX *XXXX" at bounding box center [720, 325] width 164 height 92
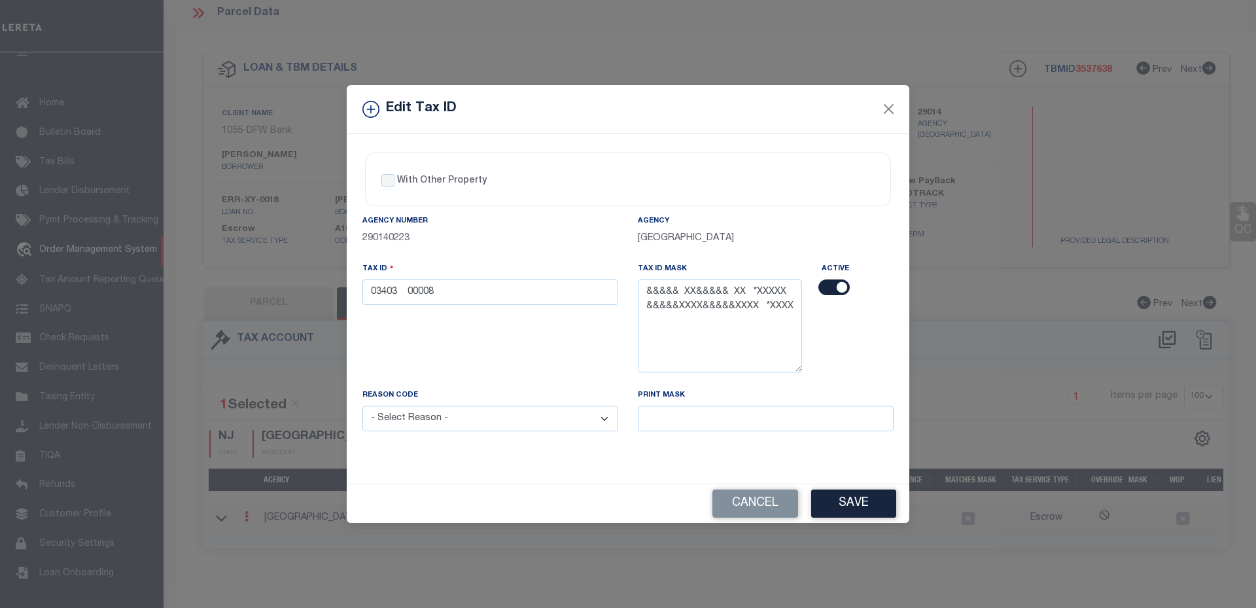
click at [819, 326] on div "Active" at bounding box center [858, 325] width 92 height 126
click at [887, 110] on button "Close" at bounding box center [888, 109] width 17 height 17
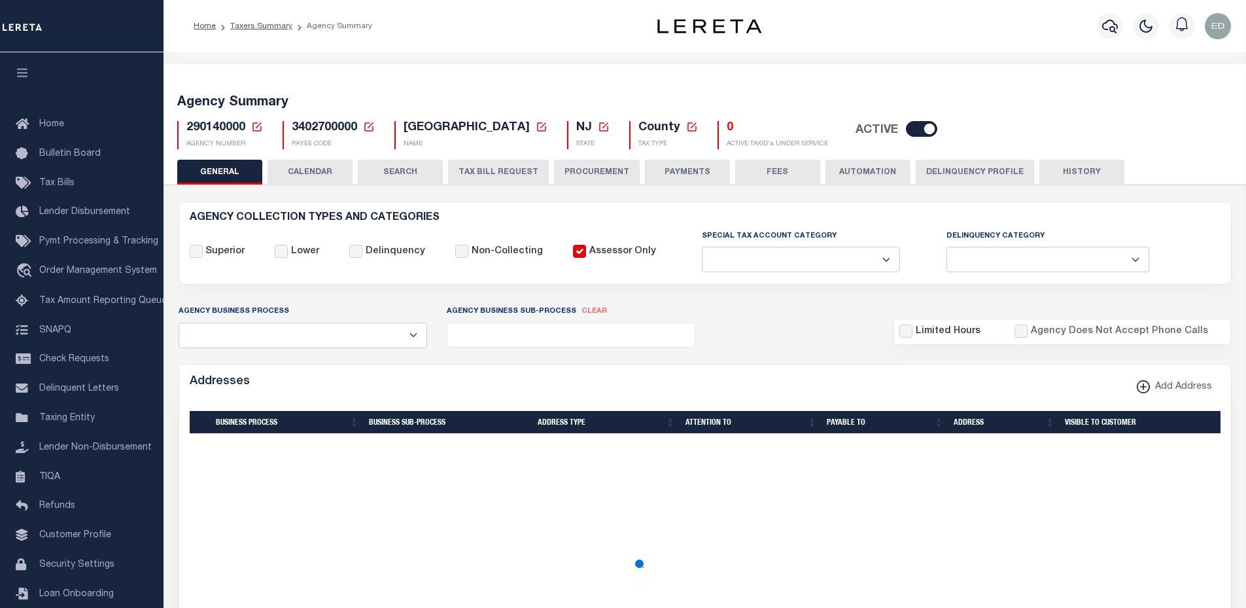
select select
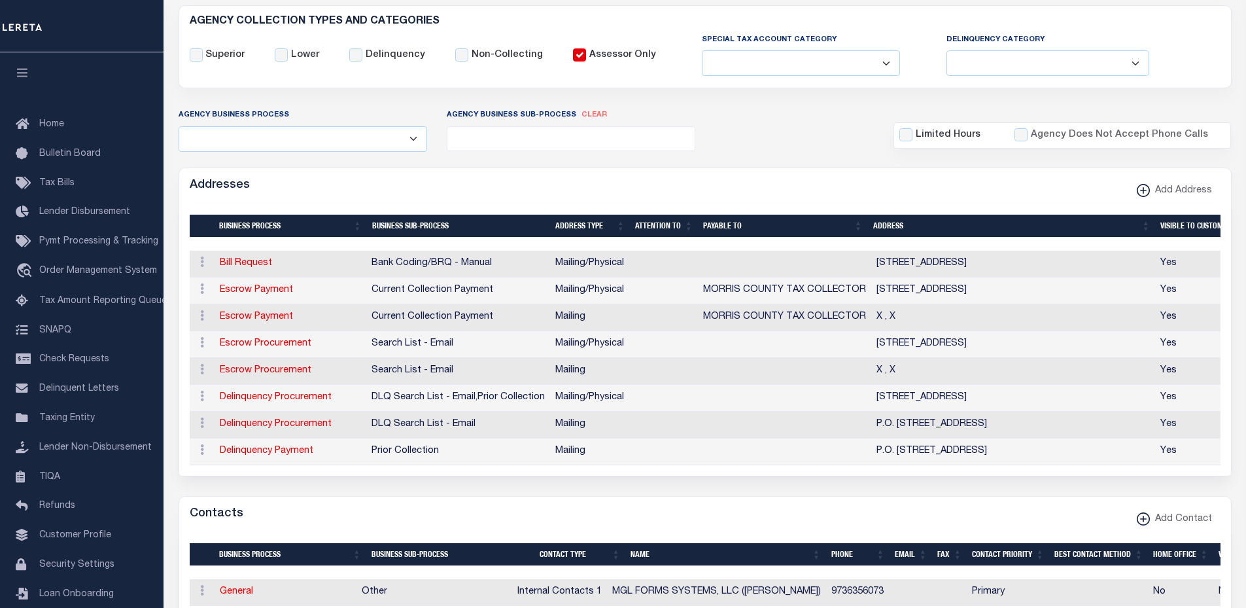
scroll to position [196, 0]
drag, startPoint x: 0, startPoint y: 0, endPoint x: 673, endPoint y: 283, distance: 730.1
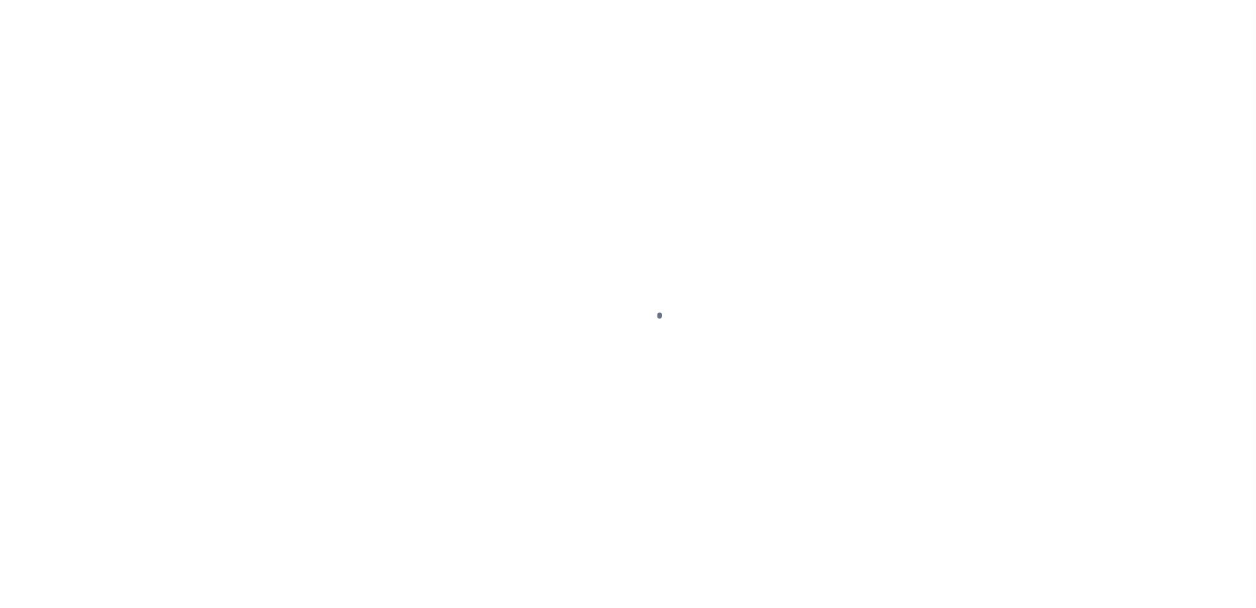
select select
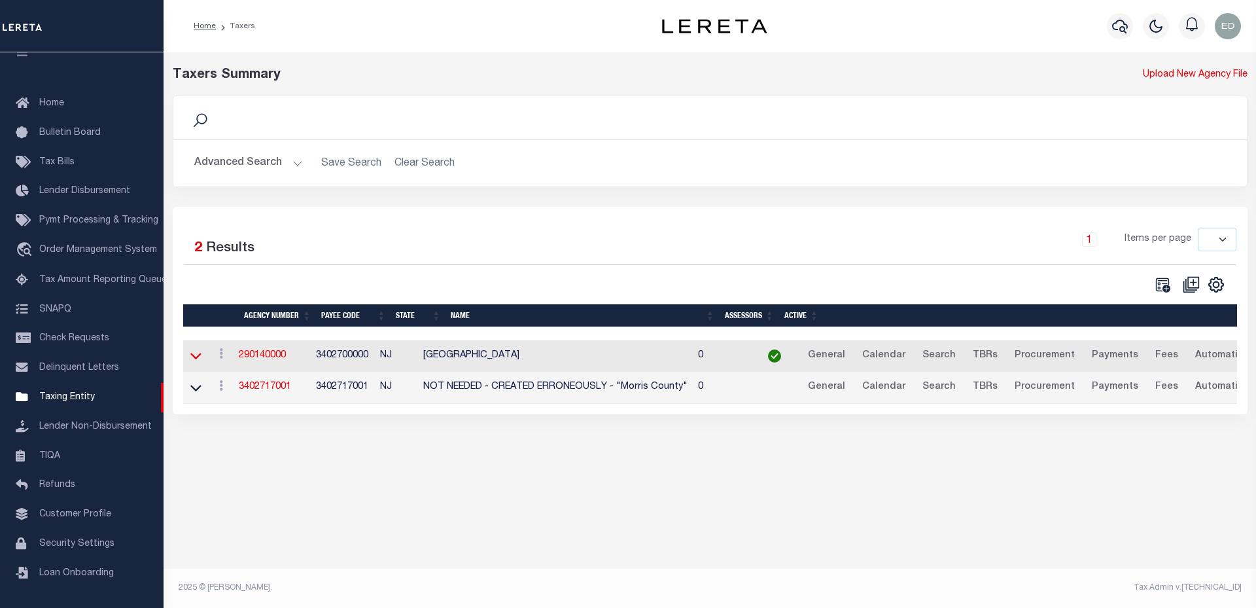
click at [194, 358] on icon at bounding box center [195, 356] width 11 height 14
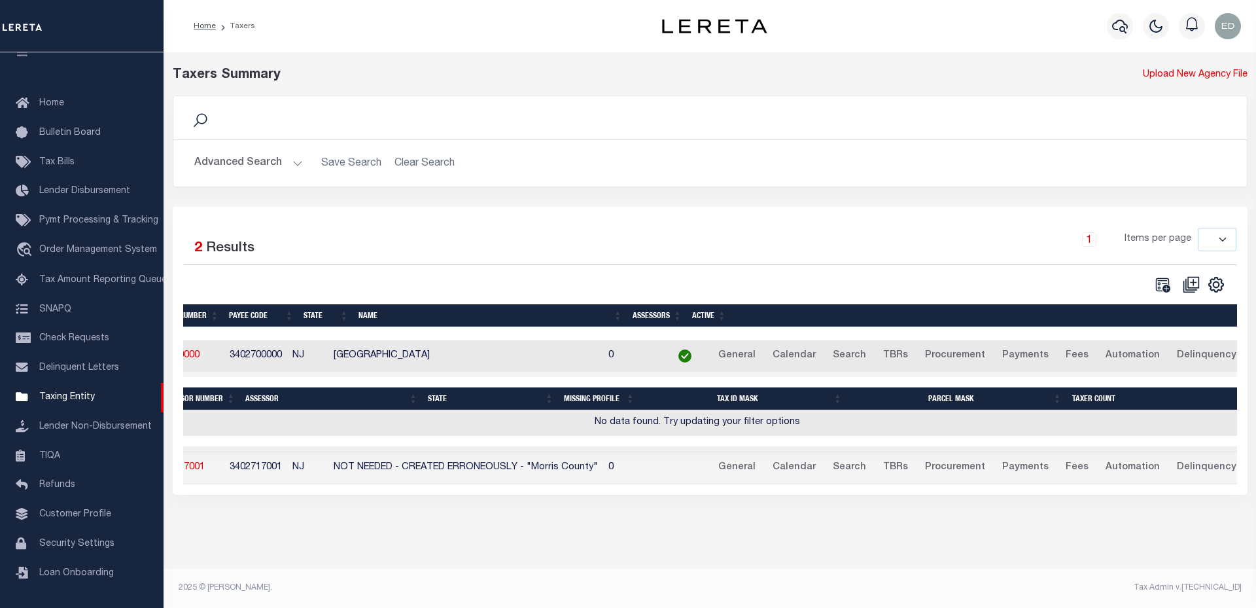
scroll to position [0, 0]
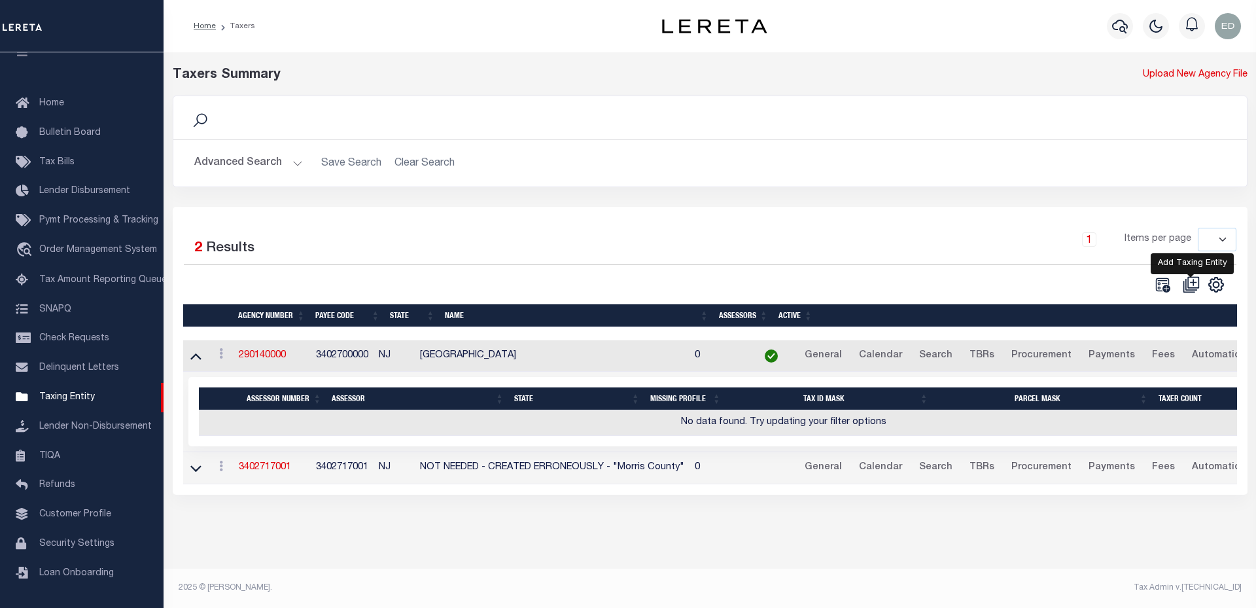
click at [1192, 285] on icon "" at bounding box center [1193, 282] width 7 height 7
select select
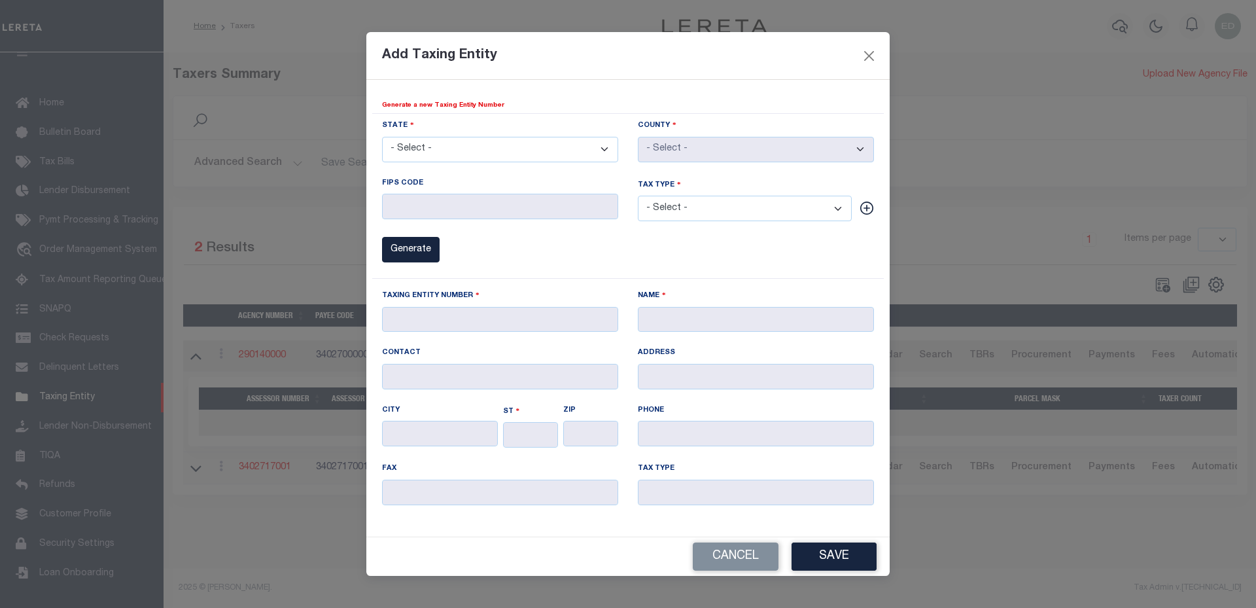
click at [499, 146] on select "- Select - AK AL AR AZ CA CO [GEOGRAPHIC_DATA] [GEOGRAPHIC_DATA] DE [GEOGRAPHIC…" at bounding box center [500, 150] width 236 height 26
select select "NJ"
click at [382, 137] on select "- Select - AK AL AR AZ CA CO [GEOGRAPHIC_DATA] [GEOGRAPHIC_DATA] DE [GEOGRAPHIC…" at bounding box center [500, 150] width 236 height 26
type input "NJ"
click at [689, 141] on select "- Select - Atlantic [GEOGRAPHIC_DATA] [GEOGRAPHIC_DATA] [GEOGRAPHIC_DATA] [GEOG…" at bounding box center [756, 150] width 236 height 26
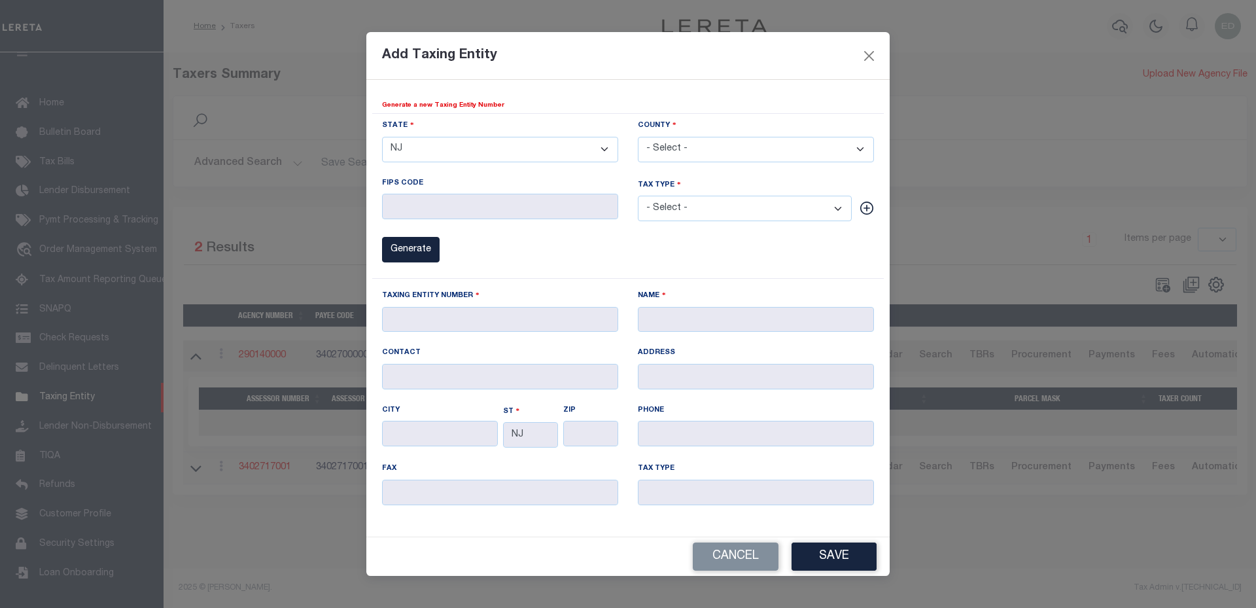
click at [587, 254] on div "Generate" at bounding box center [500, 250] width 236 height 26
drag, startPoint x: 878, startPoint y: 54, endPoint x: 872, endPoint y: 60, distance: 8.8
click at [872, 60] on div "Add Taxing Entity" at bounding box center [627, 56] width 523 height 48
click at [871, 60] on button "Close" at bounding box center [869, 55] width 17 height 17
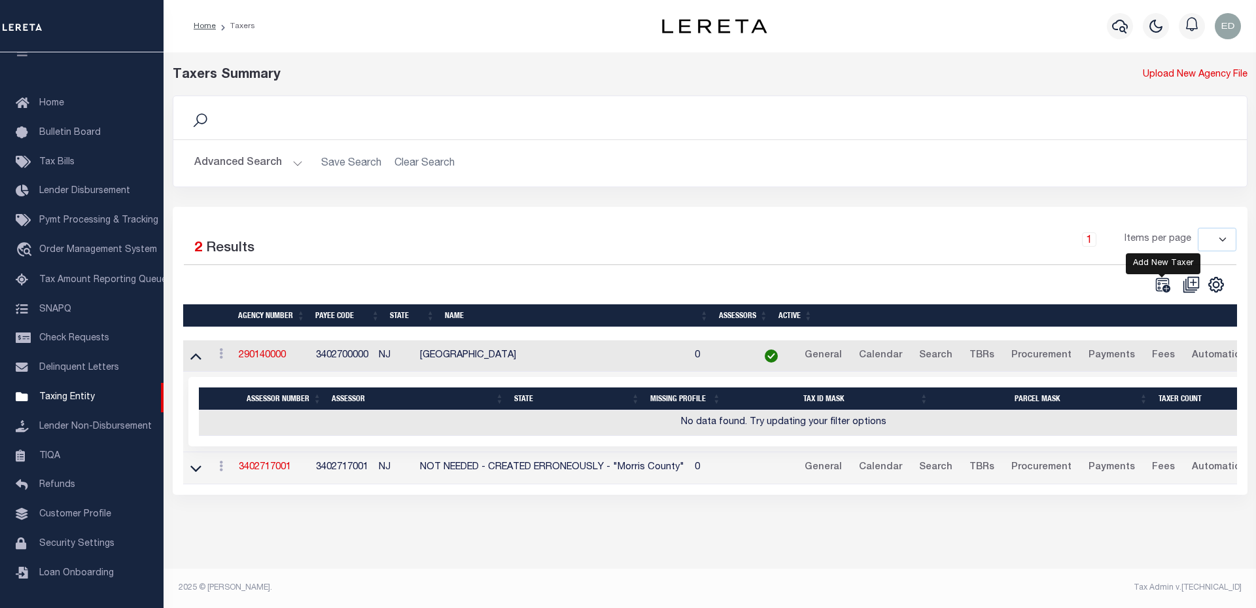
click at [1167, 283] on icon "" at bounding box center [1162, 284] width 17 height 17
select select
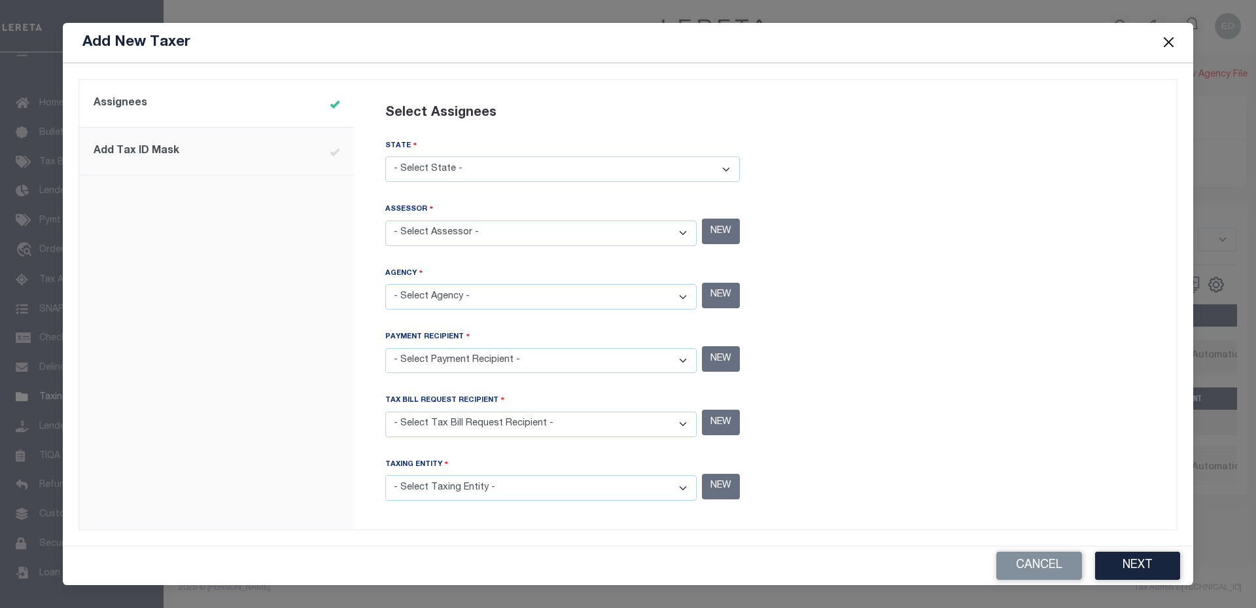
click at [1173, 51] on button "Close" at bounding box center [1168, 42] width 17 height 17
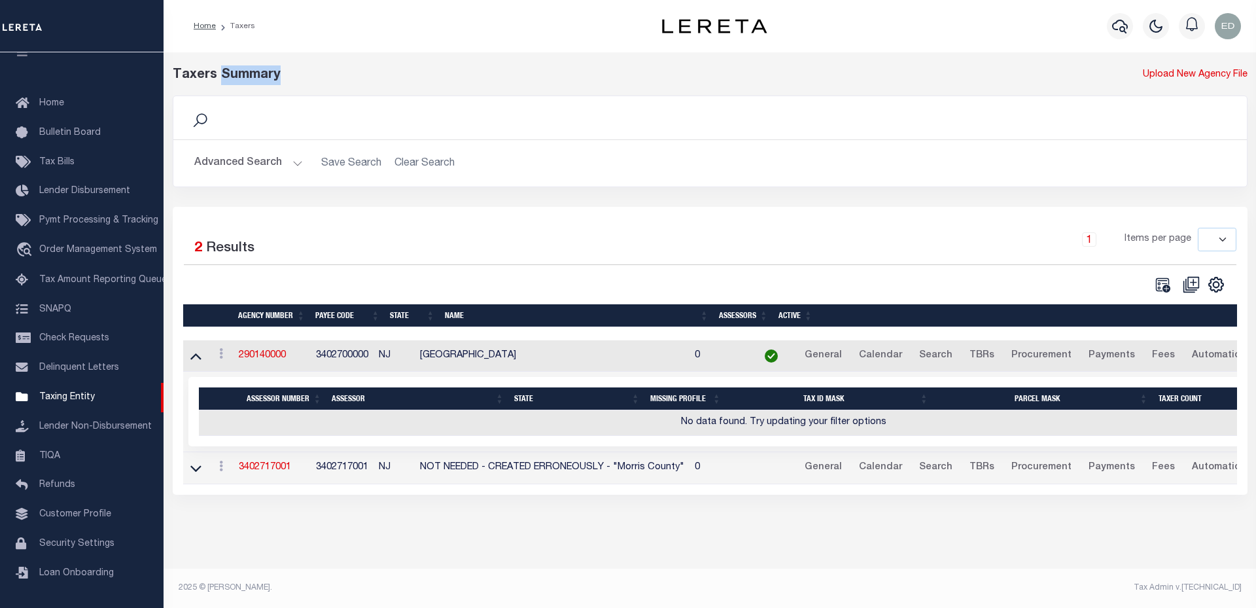
drag, startPoint x: 216, startPoint y: 78, endPoint x: 286, endPoint y: 69, distance: 69.8
click at [286, 69] on div "Taxers Summary" at bounding box center [573, 75] width 801 height 20
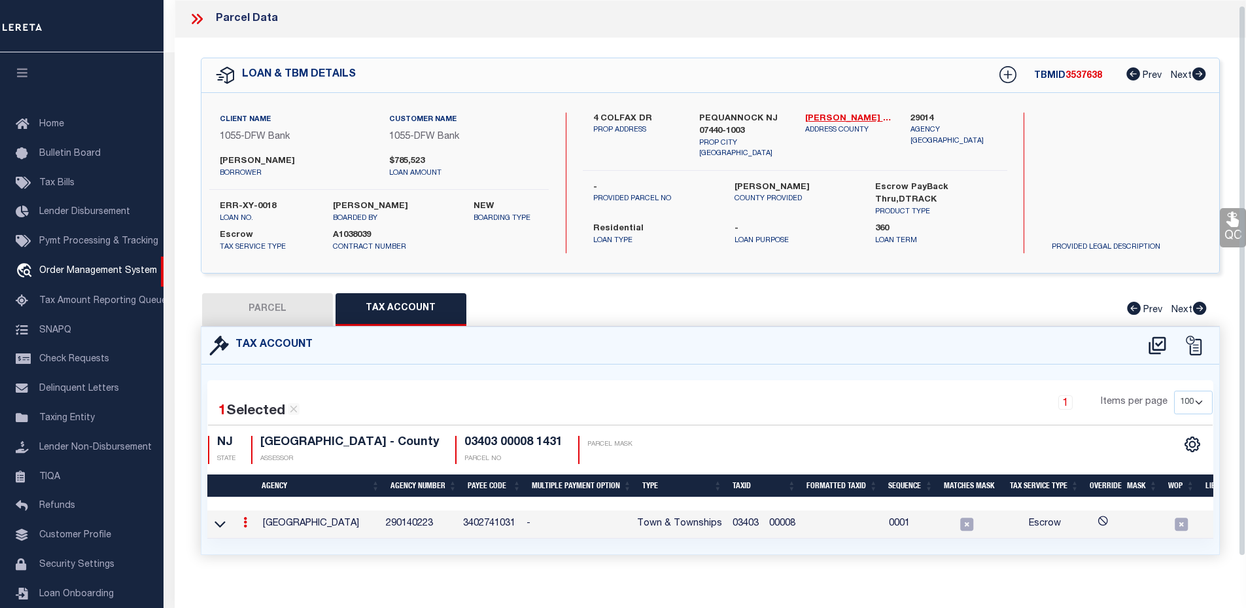
select select "100"
select select "10"
select select "Escrow"
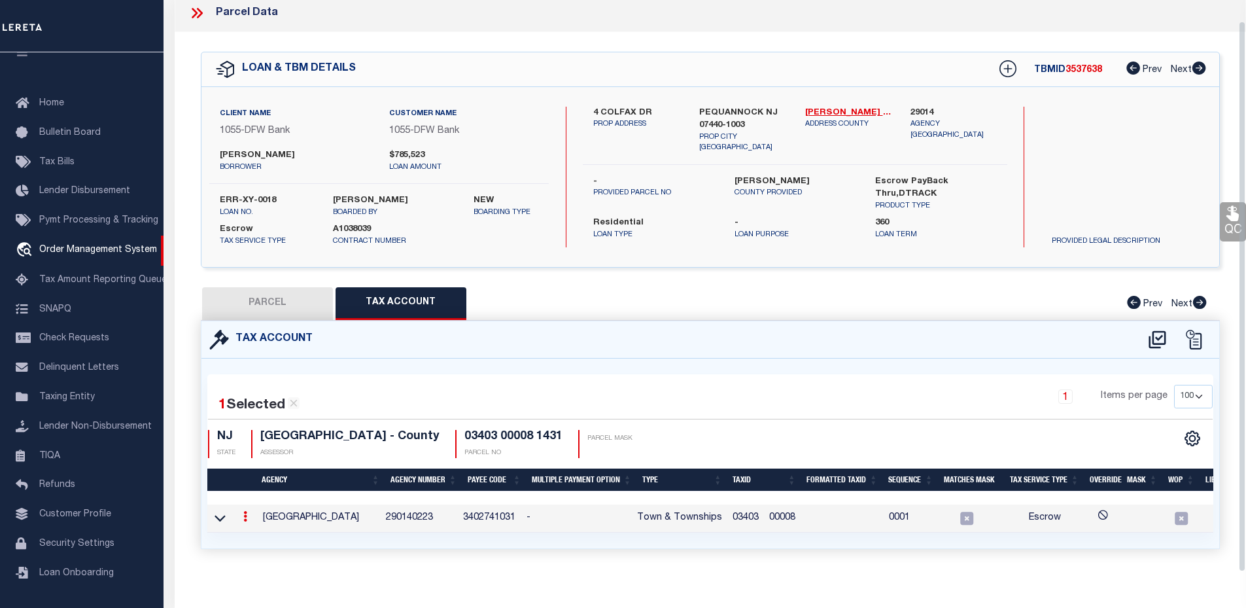
scroll to position [22, 0]
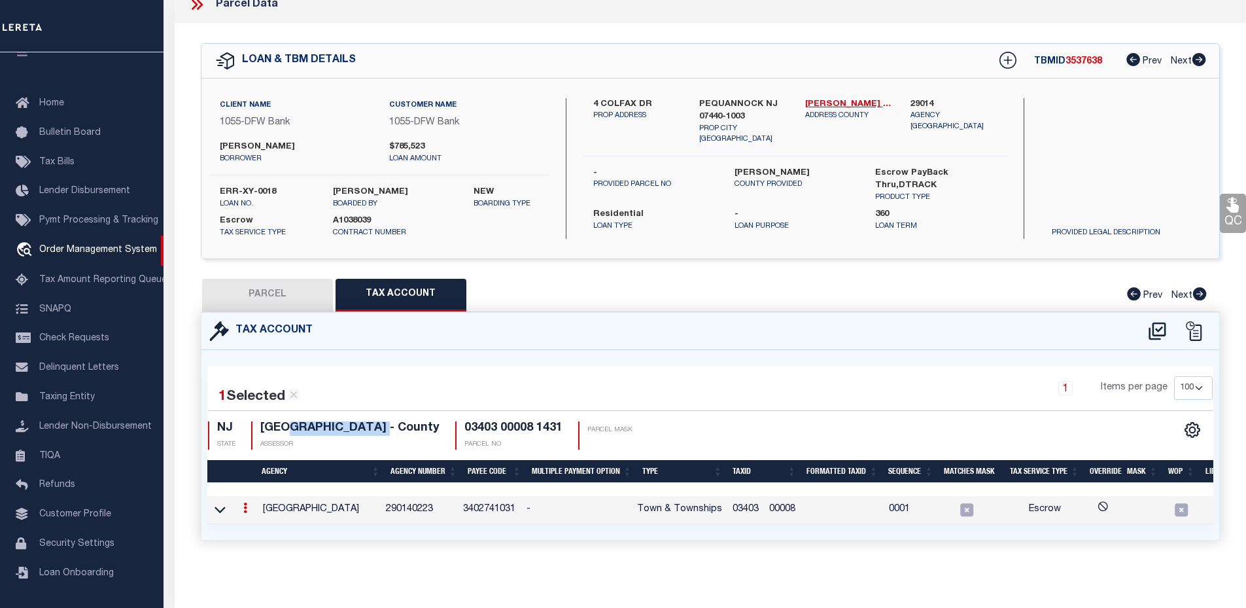
drag, startPoint x: 338, startPoint y: 417, endPoint x: 377, endPoint y: 419, distance: 39.3
click at [377, 421] on h4 "[GEOGRAPHIC_DATA] - County" at bounding box center [349, 428] width 179 height 14
click at [377, 421] on h4 "MORRIS COUNTY - County" at bounding box center [349, 428] width 179 height 14
click at [243, 279] on button "PARCEL" at bounding box center [267, 295] width 131 height 33
select select "AS"
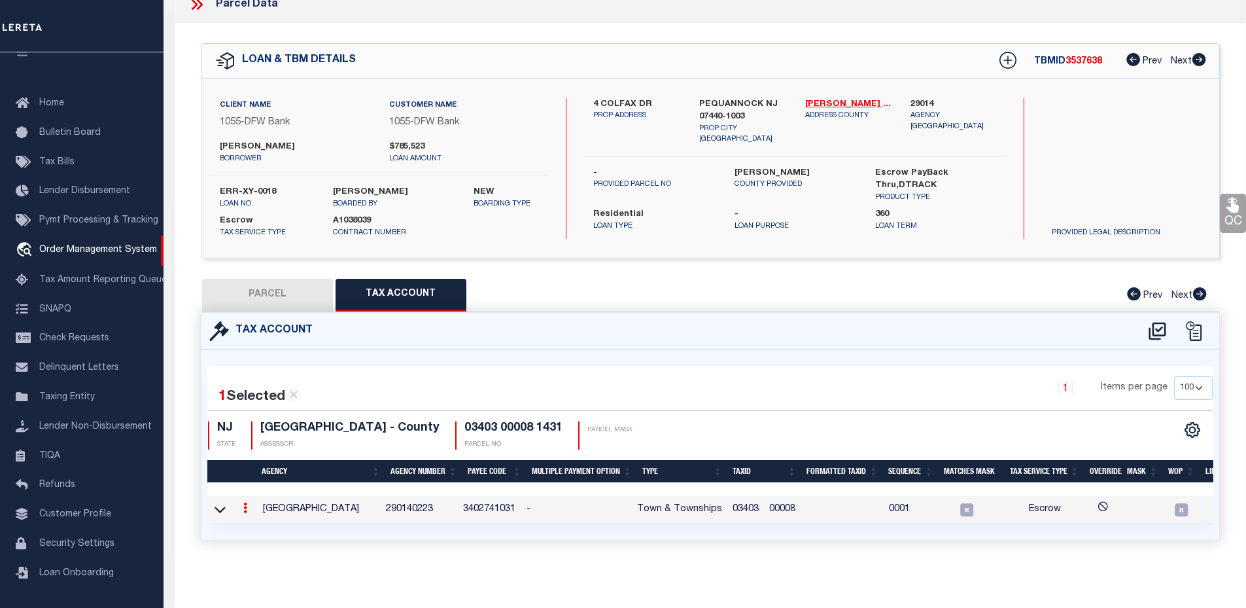
select select
checkbox input "false"
select select "CP"
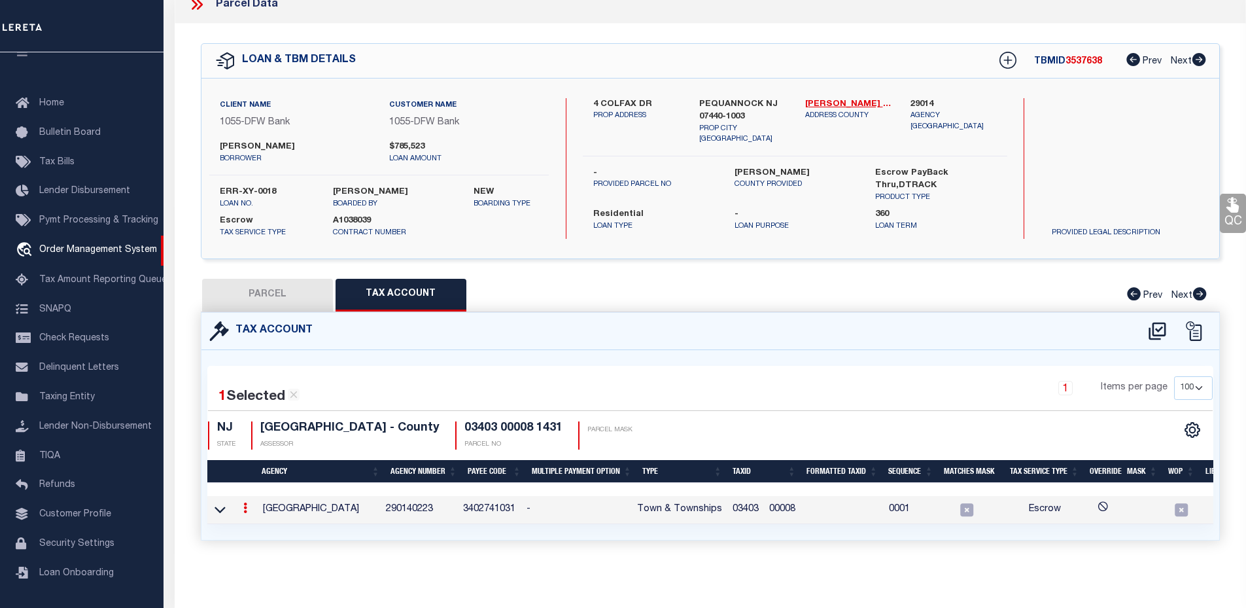
type input "[PERSON_NAME]"
select select "ATL"
select select "ADD"
type input "4 COLFAX DR"
checkbox input "false"
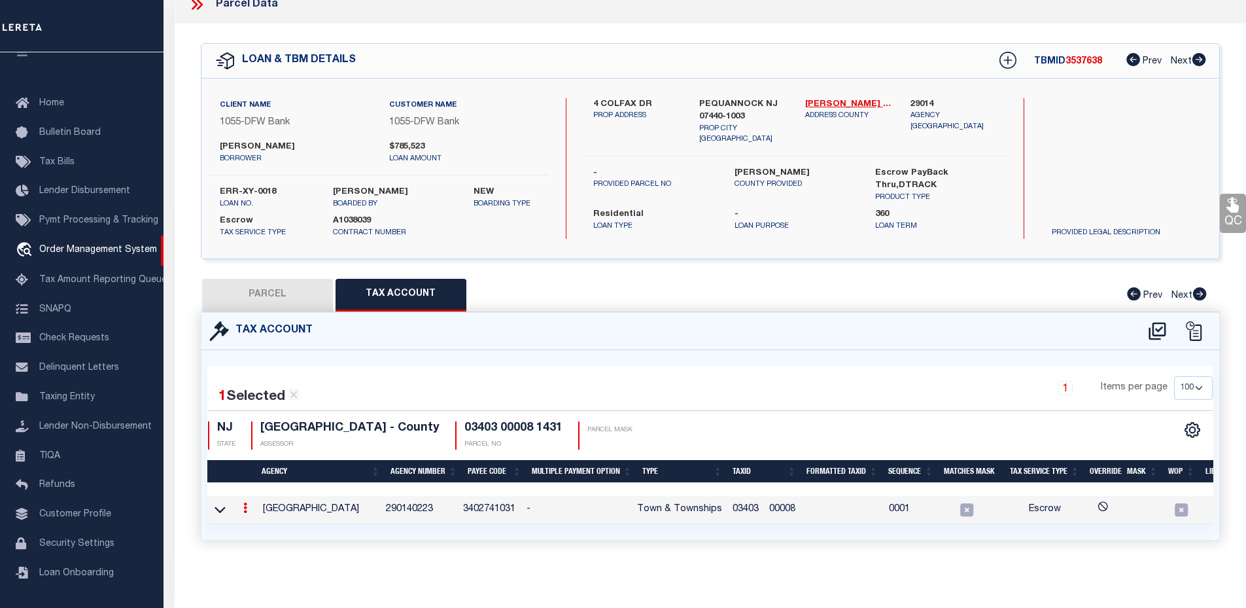
type input "PEQUANNOCK, NJ 07440"
type textarea "LOT:8 BLK:3403 DIST:31 CITY/MUNI/TWP:PEQUANNOCK TWP MAP REF:TAX MAP 42"
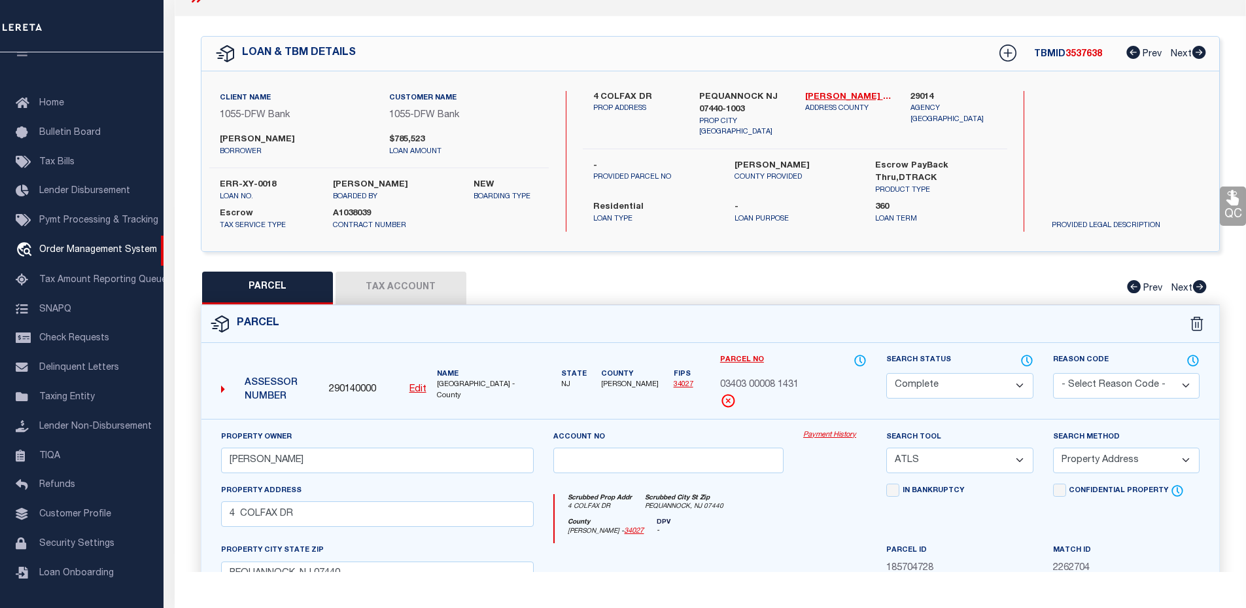
click at [383, 284] on button "Tax Account" at bounding box center [400, 287] width 131 height 33
select select "100"
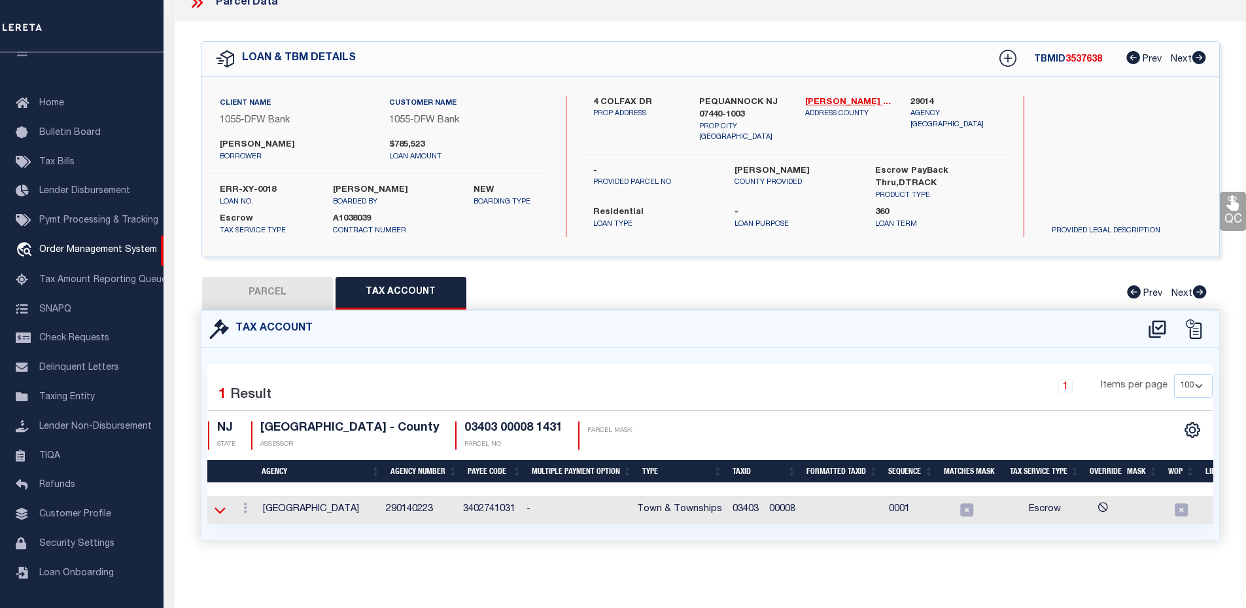
click at [223, 506] on icon at bounding box center [219, 510] width 11 height 14
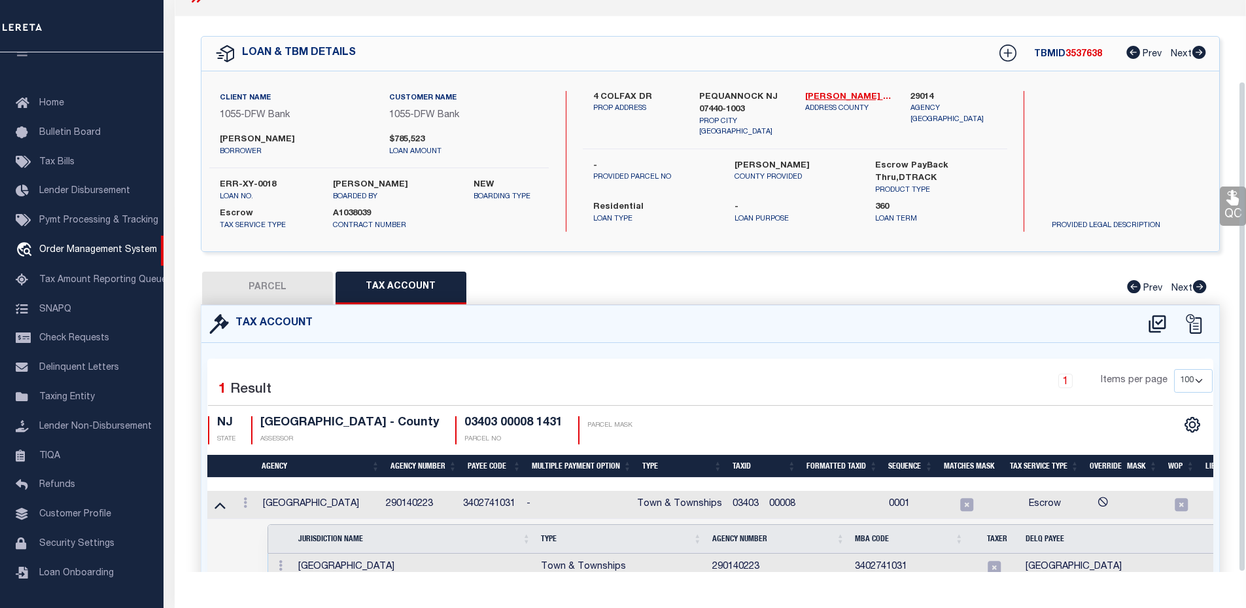
scroll to position [94, 0]
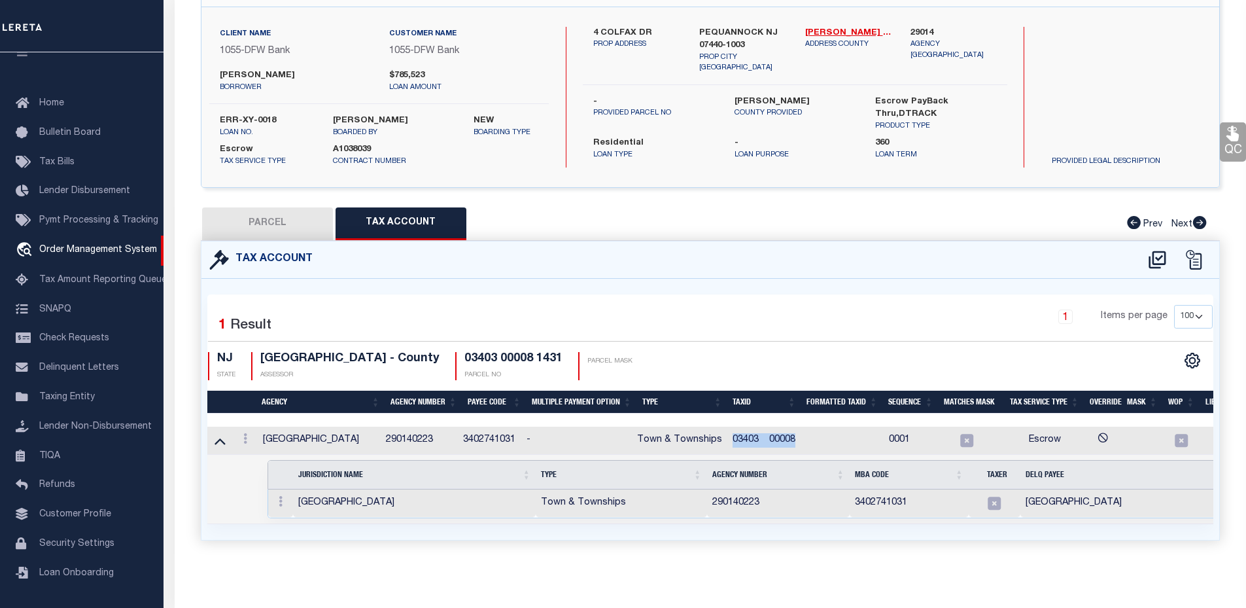
drag, startPoint x: 735, startPoint y: 428, endPoint x: 801, endPoint y: 430, distance: 66.1
click at [801, 430] on td "03403 00008" at bounding box center [764, 440] width 74 height 28
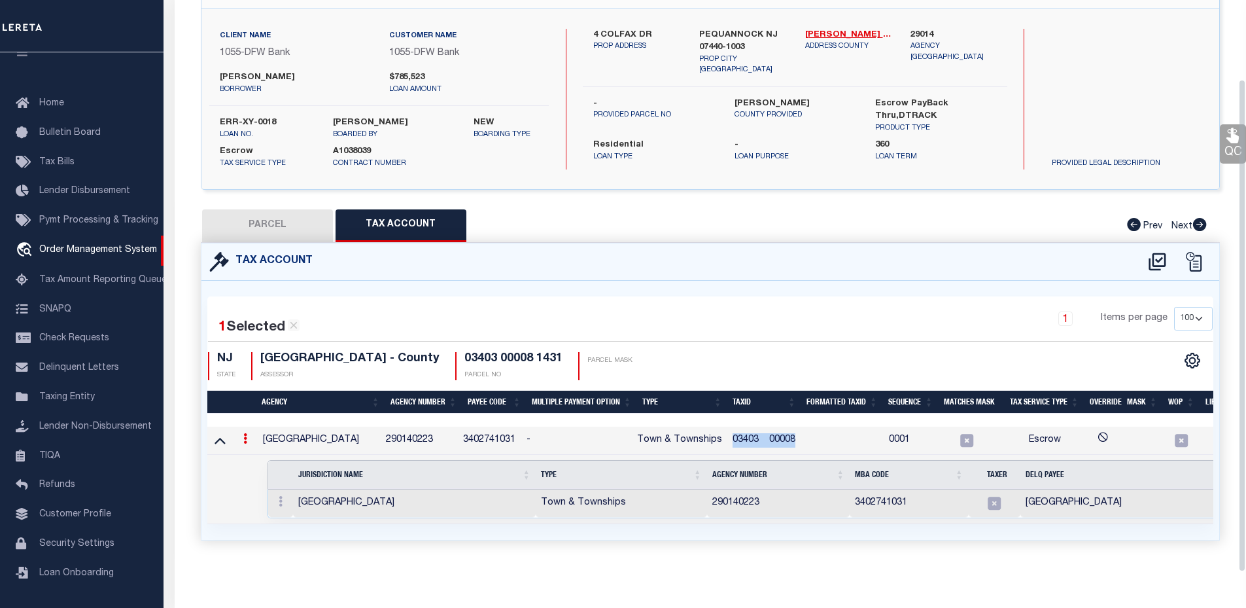
scroll to position [92, 0]
click at [738, 340] on div "1 Selected 1 Result 1 Items per page 10 25 50 100 NJ STATE MORRIS COUNTY - Coun…" at bounding box center [709, 343] width 1025 height 73
click at [246, 433] on icon at bounding box center [245, 438] width 4 height 10
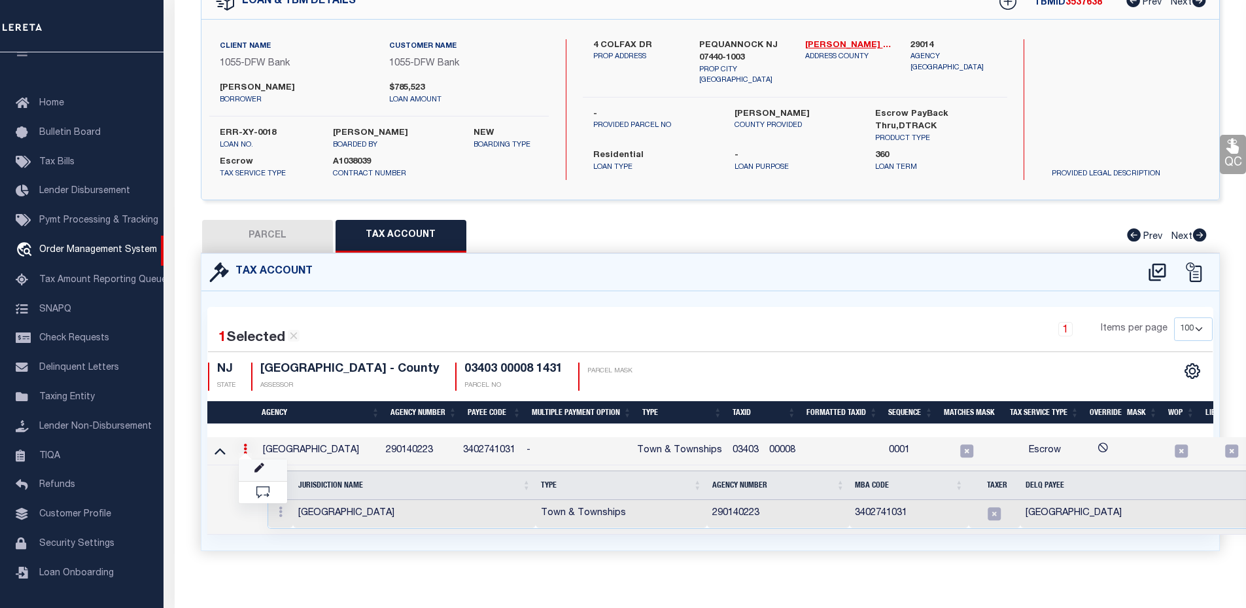
click at [252, 470] on link at bounding box center [263, 470] width 48 height 22
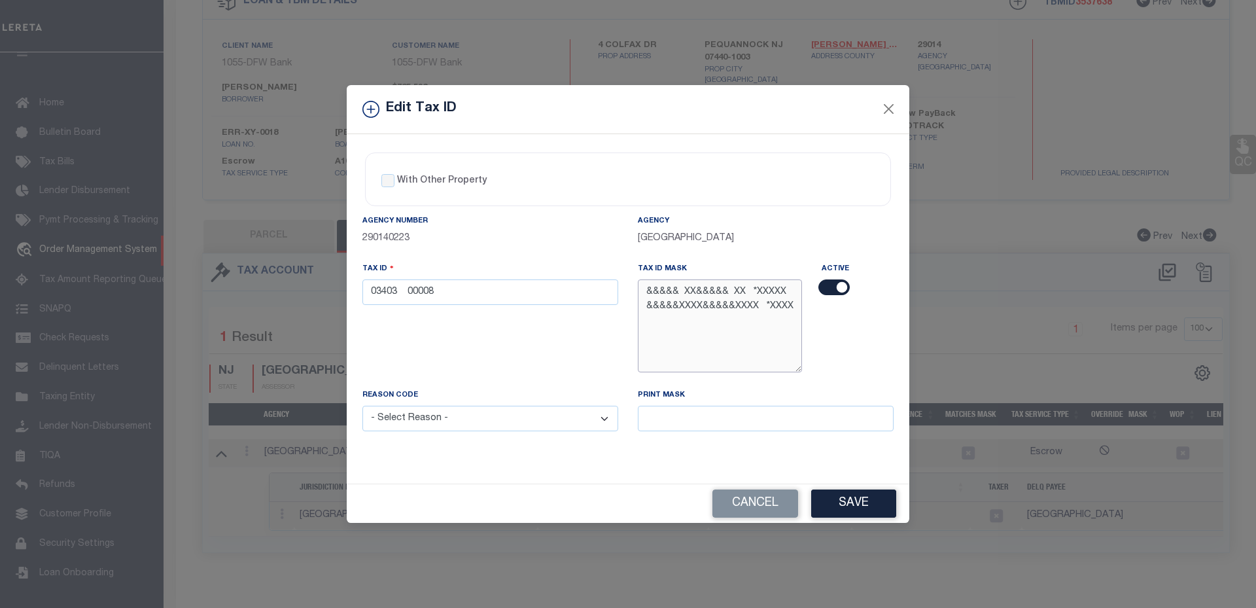
drag, startPoint x: 721, startPoint y: 303, endPoint x: 693, endPoint y: 305, distance: 28.2
click at [693, 305] on textarea "&&&&& XX&&&&& XX *XXXXX &&&&&XXXX&&&&&XXXX *XXXX" at bounding box center [720, 325] width 164 height 92
click at [885, 109] on button "Close" at bounding box center [888, 109] width 17 height 17
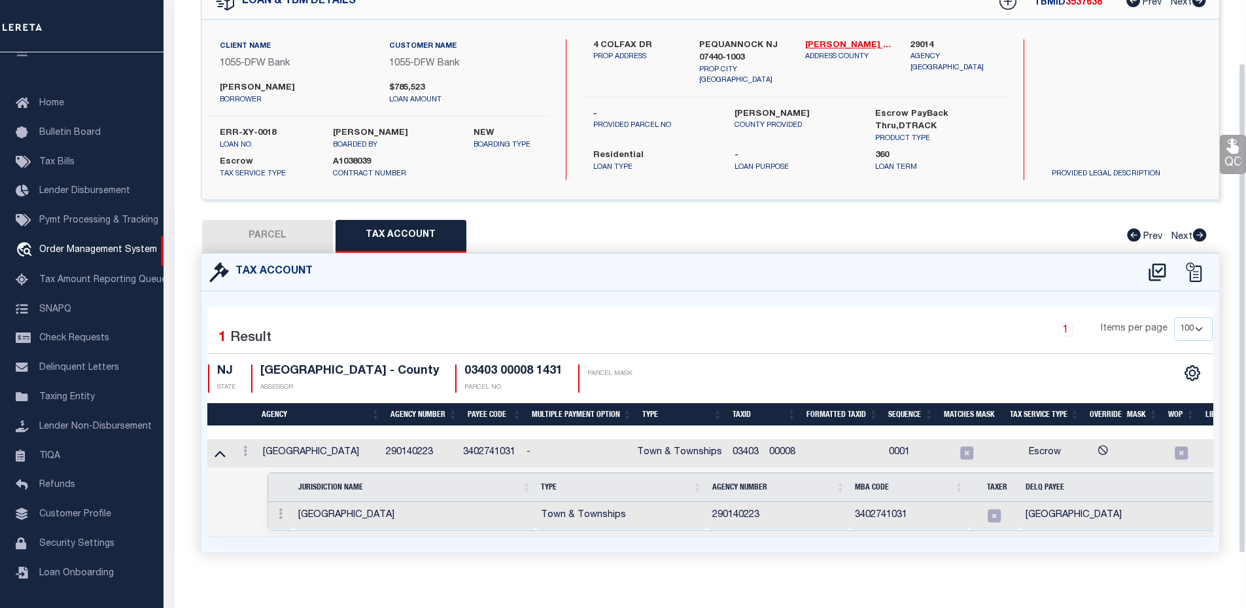
click at [280, 235] on button "PARCEL" at bounding box center [267, 236] width 131 height 33
select select "AS"
select select
checkbox input "false"
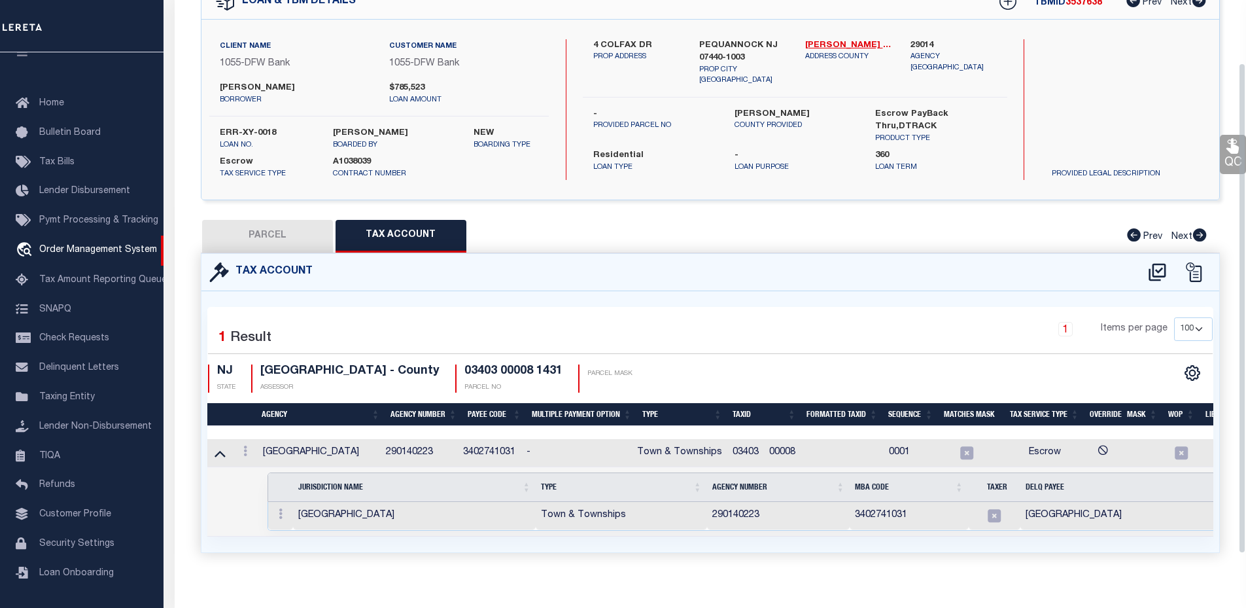
checkbox input "false"
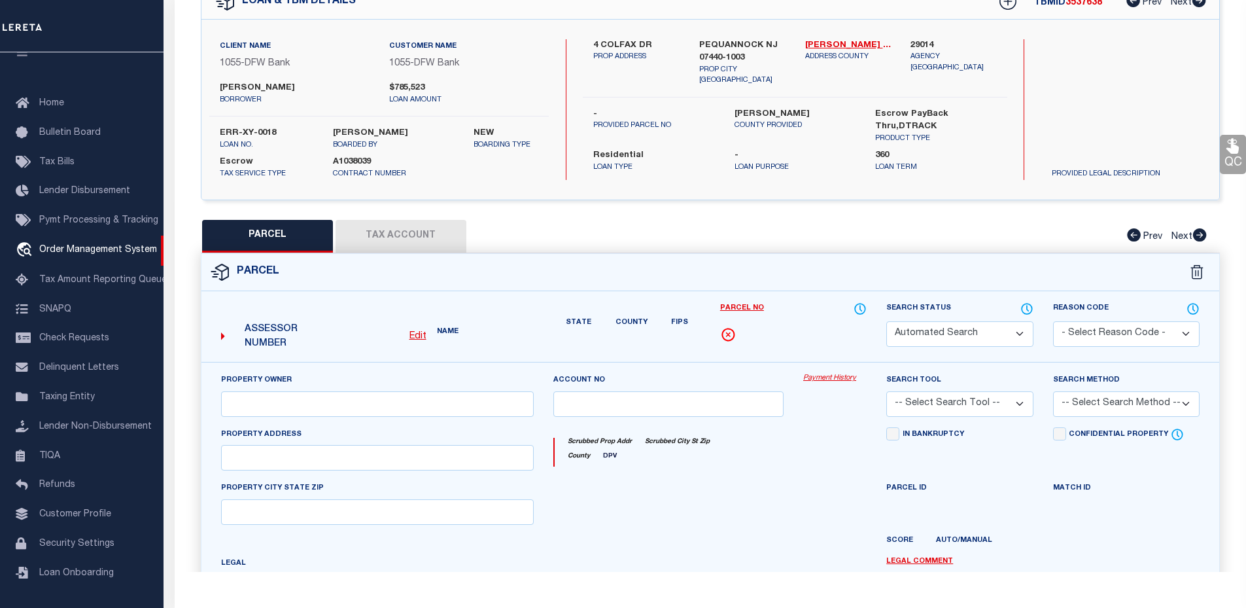
select select "CP"
type input "[PERSON_NAME]"
select select "ATL"
select select "ADD"
type input "4 COLFAX DR"
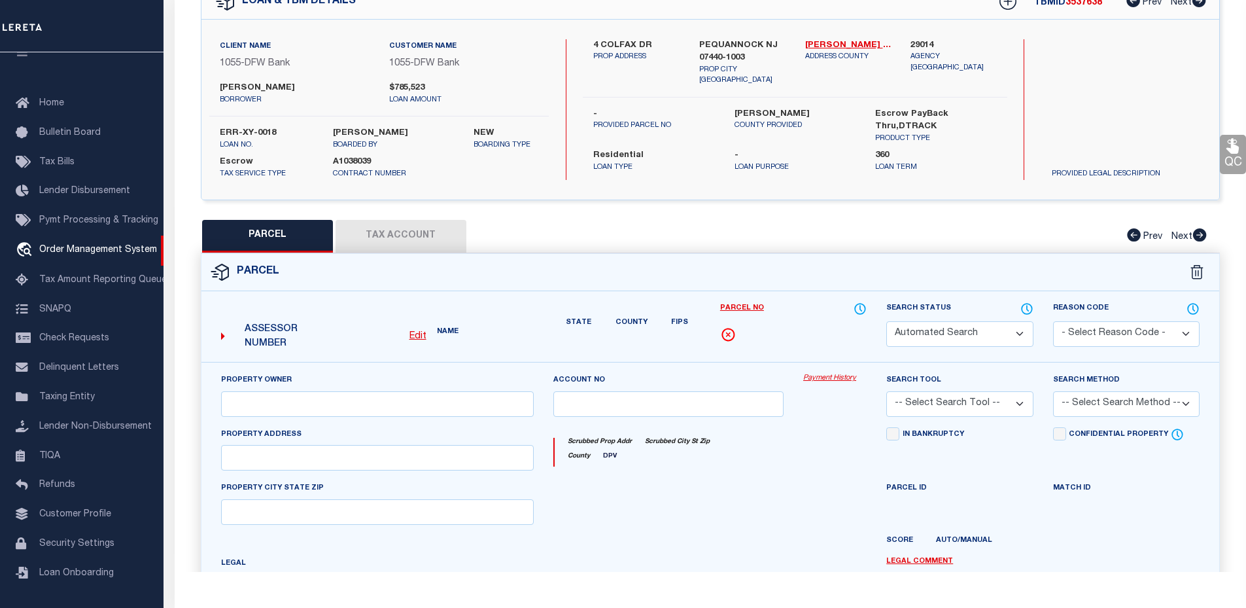
checkbox input "false"
type input "PEQUANNOCK, NJ 07440"
type textarea "LOT:8 BLK:3403 DIST:31 CITY/MUNI/TWP:PEQUANNOCK TWP MAP REF:TAX MAP 42"
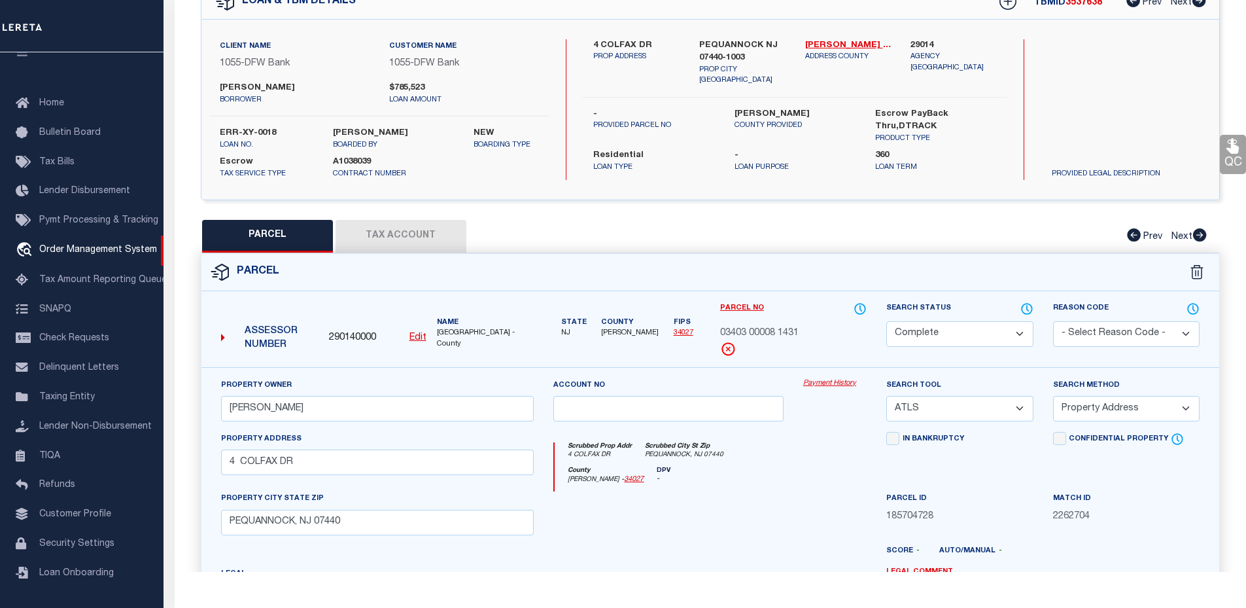
click at [836, 385] on link "Payment History" at bounding box center [834, 383] width 63 height 11
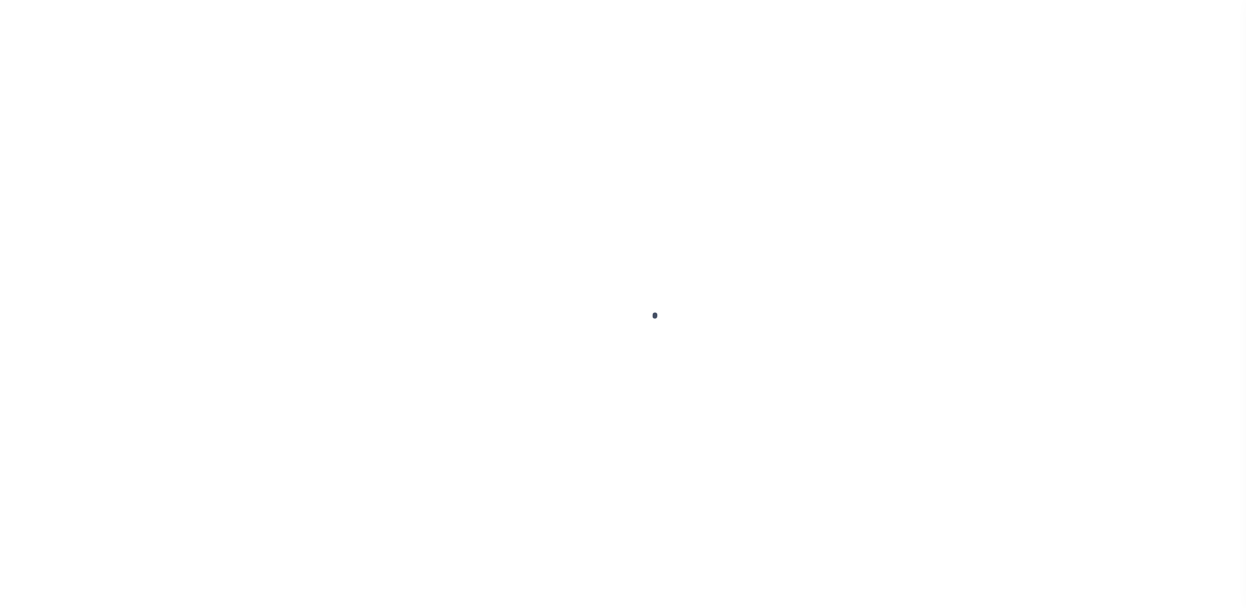
select select "10"
select select "Escrow"
select select
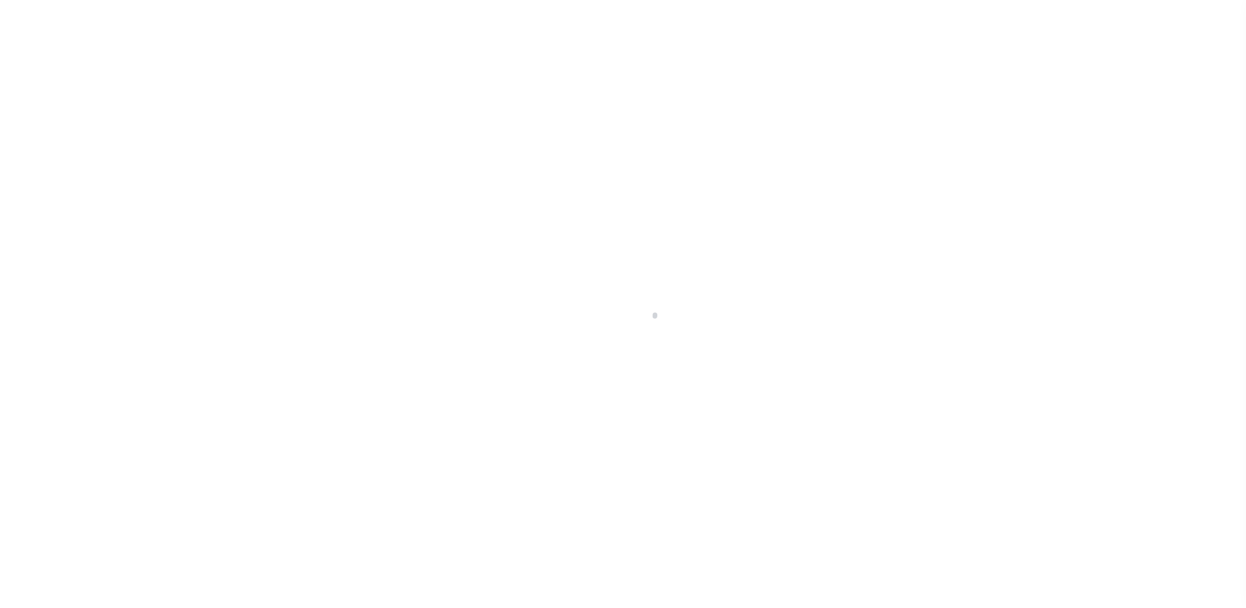
select select "10"
select select "Escrow"
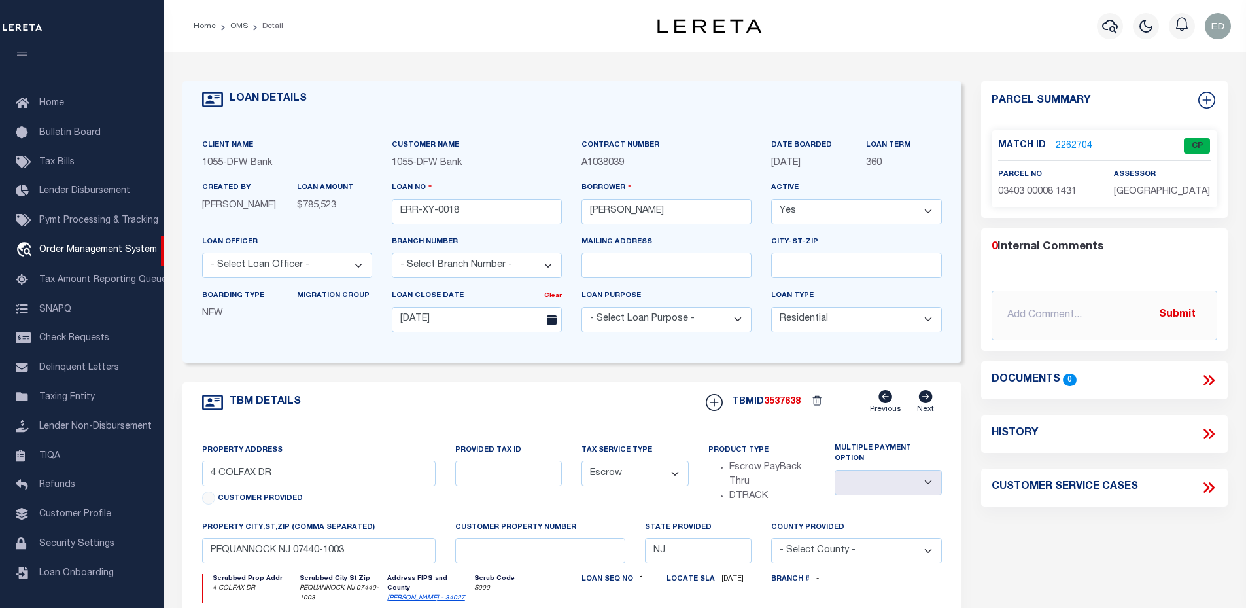
click at [1077, 141] on link "2262704" at bounding box center [1073, 146] width 37 height 14
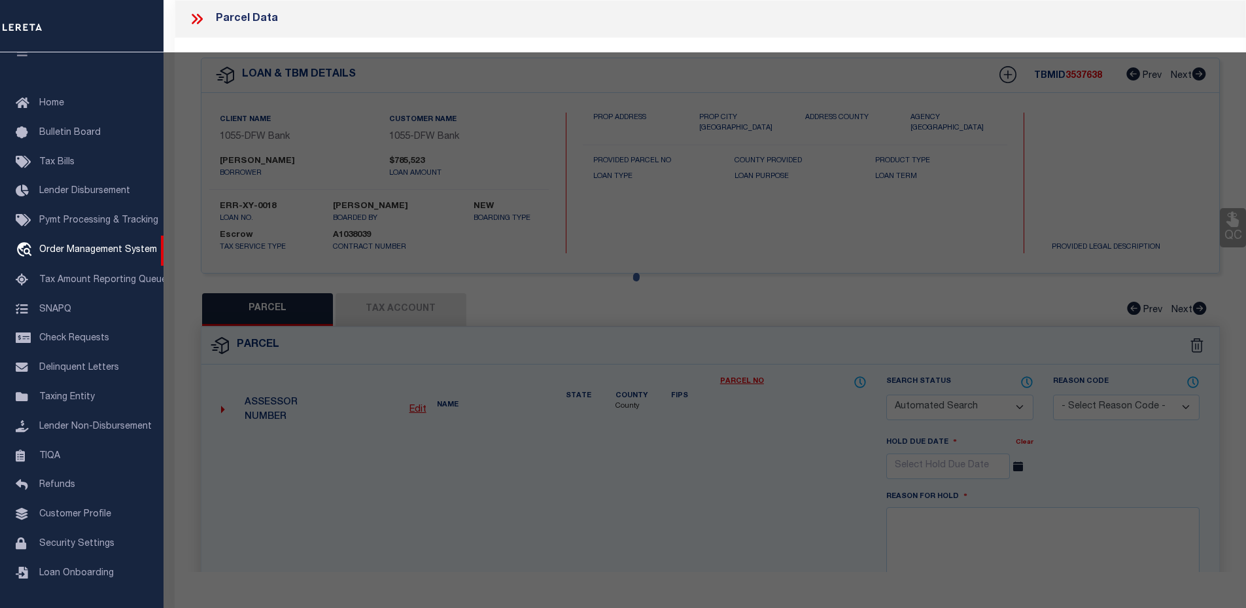
checkbox input "false"
select select "CP"
type input "[PERSON_NAME]"
select select "ATL"
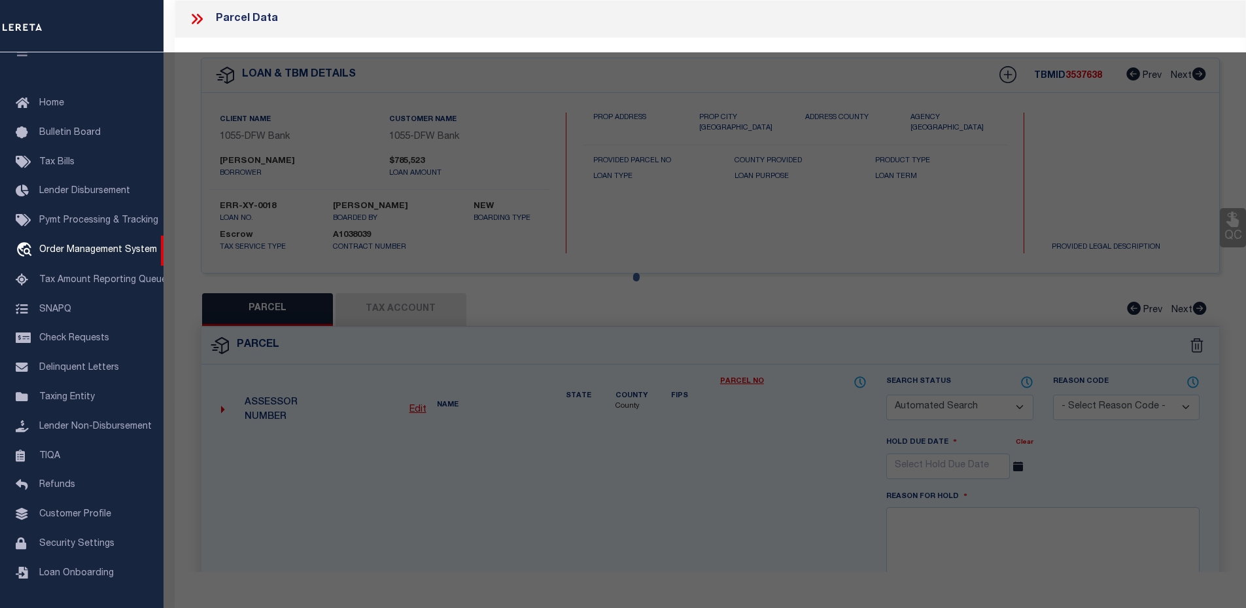
select select "ADD"
type input "4 COLFAX DR"
checkbox input "false"
type input "PEQUANNOCK, NJ 07440"
type textarea "LOT:8 BLK:3403 DIST:31 CITY/MUNI/TWP:PEQUANNOCK TWP MAP REF:TAX MAP 42"
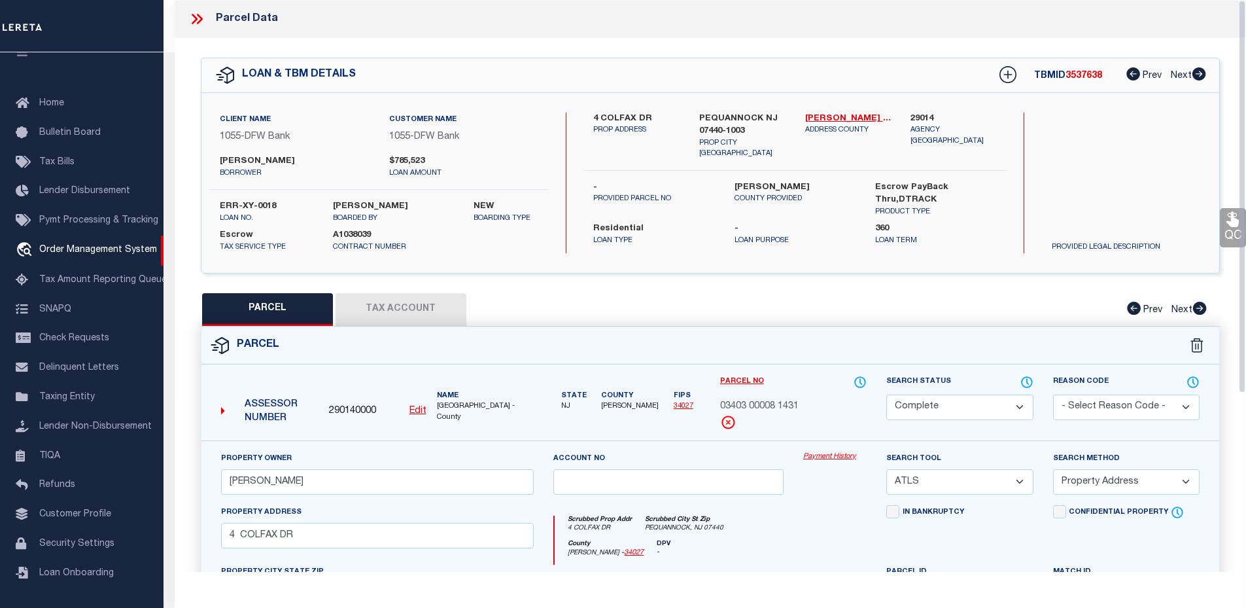
click at [456, 317] on button "Tax Account" at bounding box center [400, 309] width 131 height 33
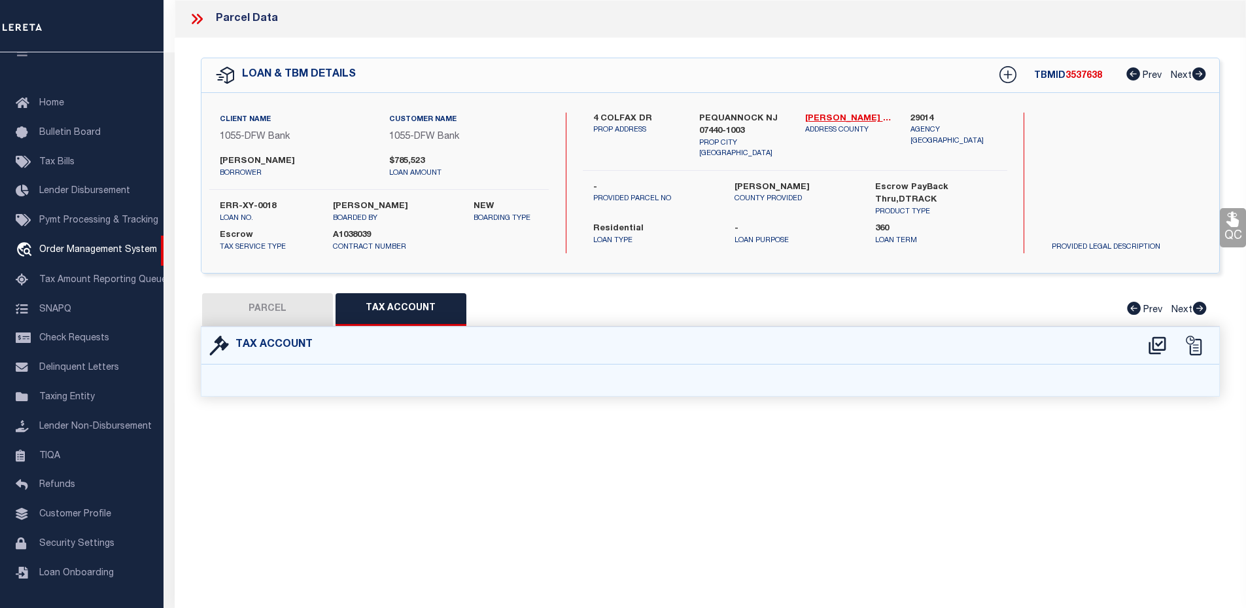
select select "100"
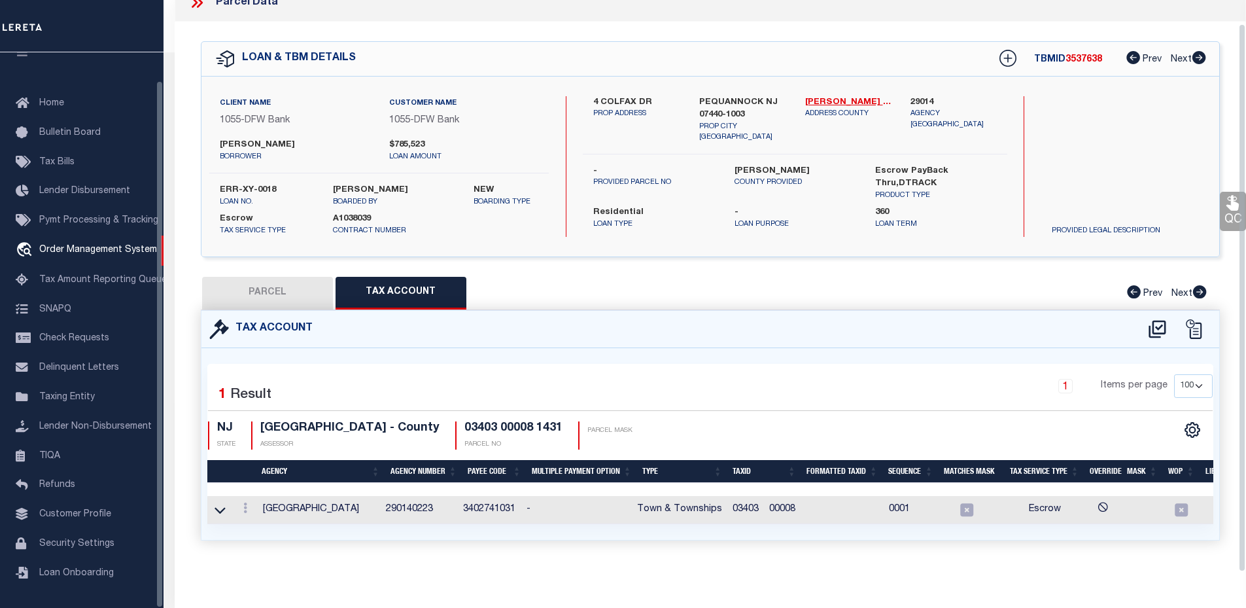
click at [281, 283] on button "PARCEL" at bounding box center [267, 293] width 131 height 33
select select "AS"
select select
checkbox input "false"
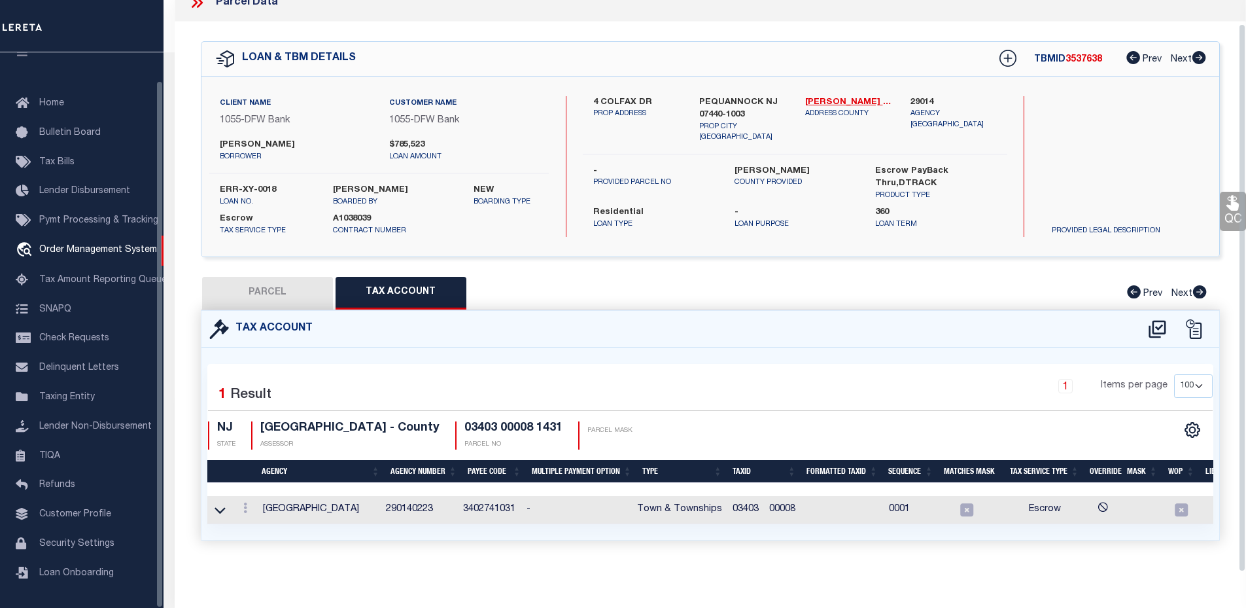
checkbox input "false"
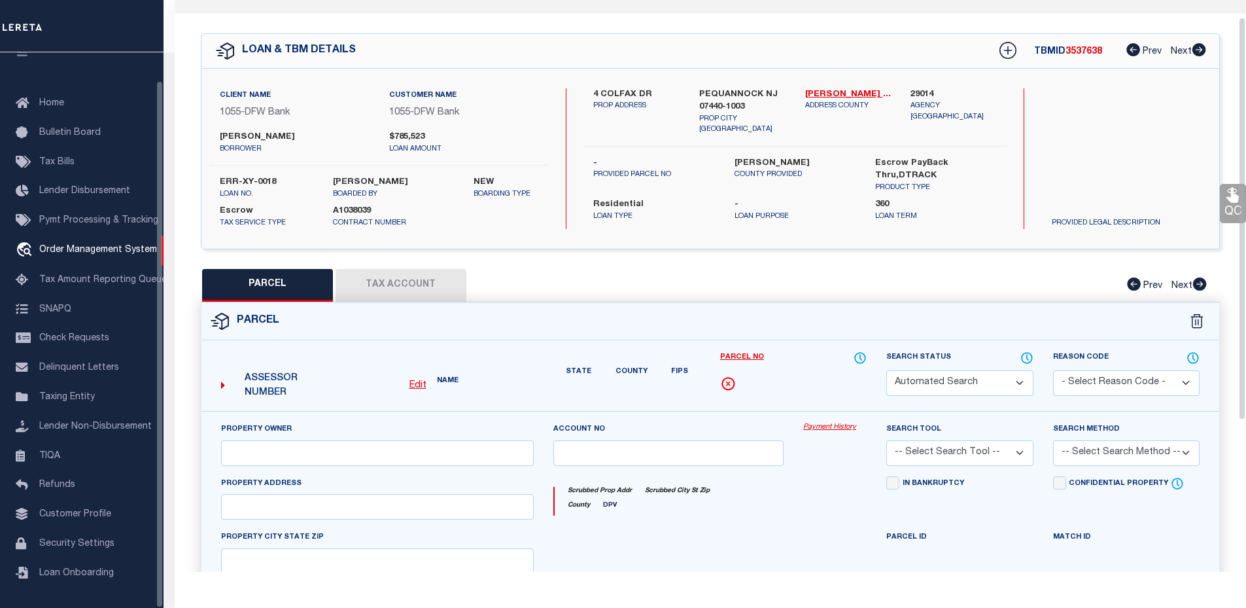
select select "CP"
type input "[PERSON_NAME]"
select select "ATL"
select select "ADD"
type input "4 COLFAX DR"
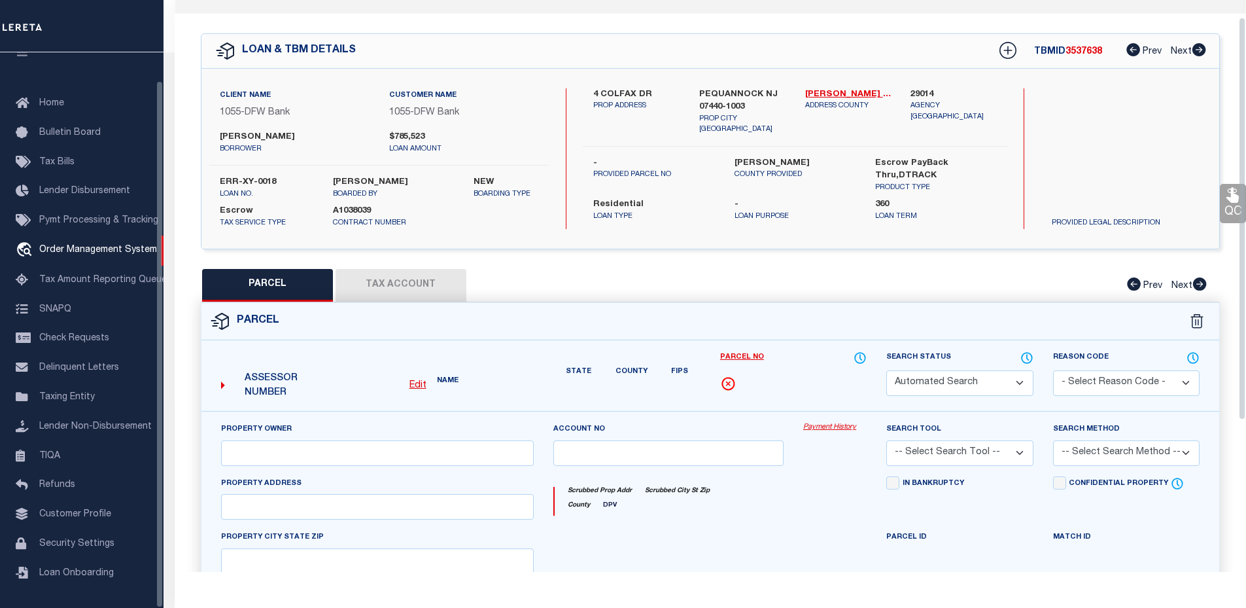
checkbox input "false"
type input "PEQUANNOCK, NJ 07440"
type textarea "LOT:8 BLK:3403 DIST:31 CITY/MUNI/TWP:PEQUANNOCK TWP MAP REF:TAX MAP 42"
